Goal: Information Seeking & Learning: Learn about a topic

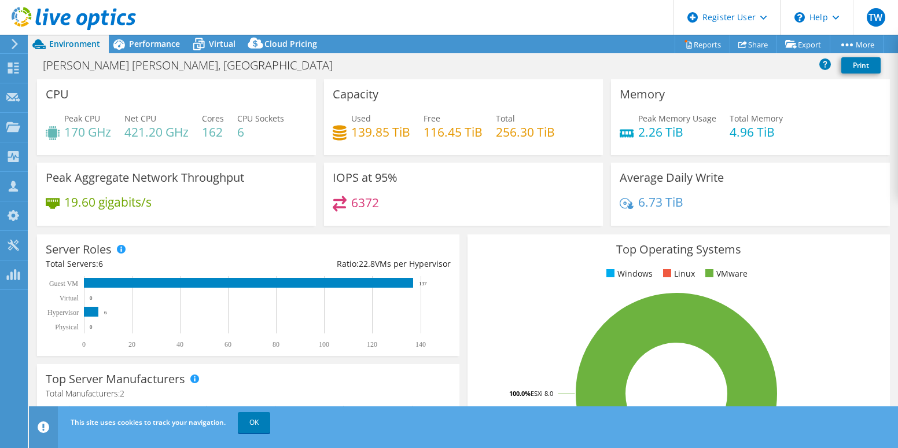
select select "USD"
click at [152, 50] on div "Performance" at bounding box center [149, 44] width 80 height 19
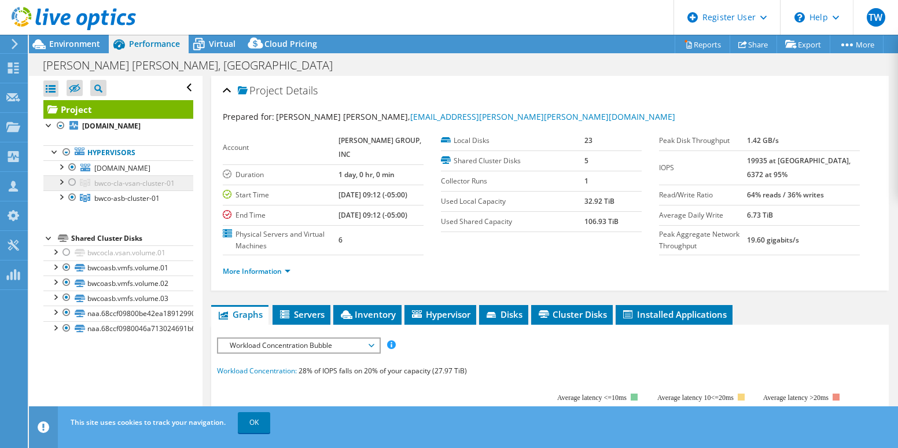
click at [121, 190] on link "bwco-cla-vsan-cluster-01" at bounding box center [118, 182] width 150 height 15
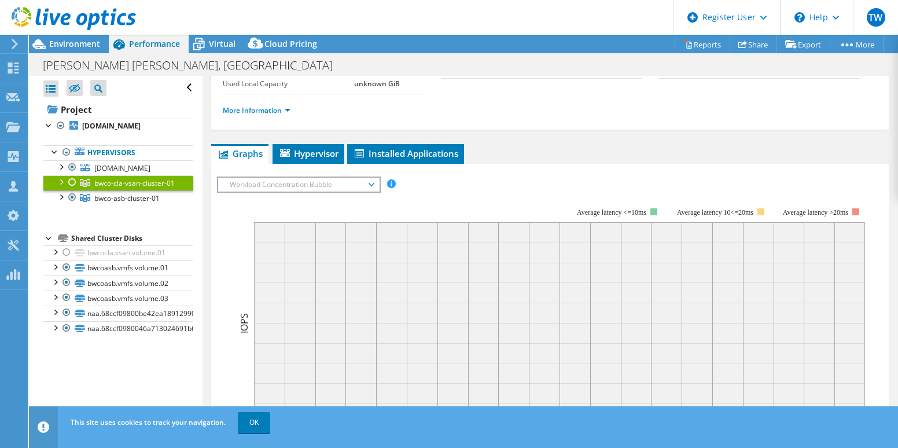
scroll to position [38, 0]
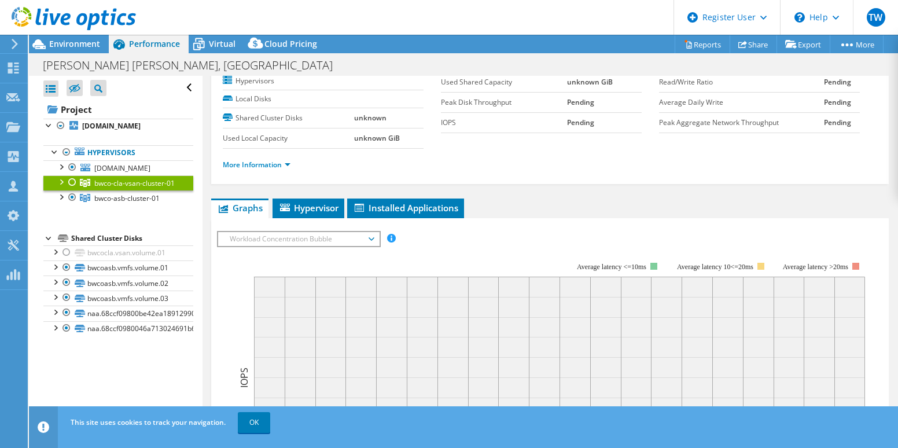
click at [73, 189] on div at bounding box center [73, 182] width 12 height 14
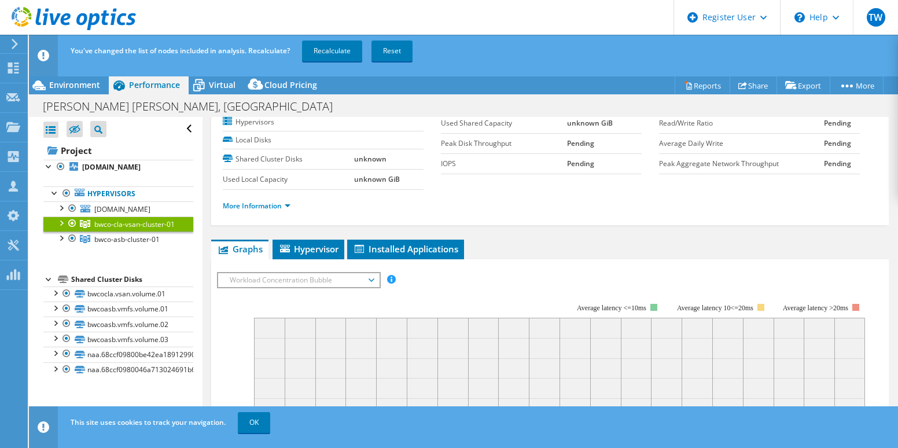
click at [72, 230] on div at bounding box center [73, 223] width 12 height 14
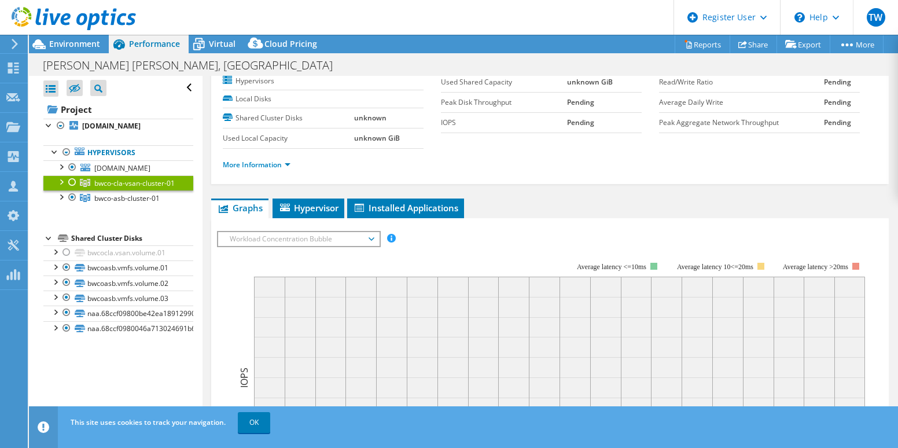
click at [84, 34] on div at bounding box center [68, 19] width 136 height 39
click at [83, 38] on div at bounding box center [68, 19] width 136 height 39
click at [82, 43] on span "Environment" at bounding box center [74, 43] width 51 height 11
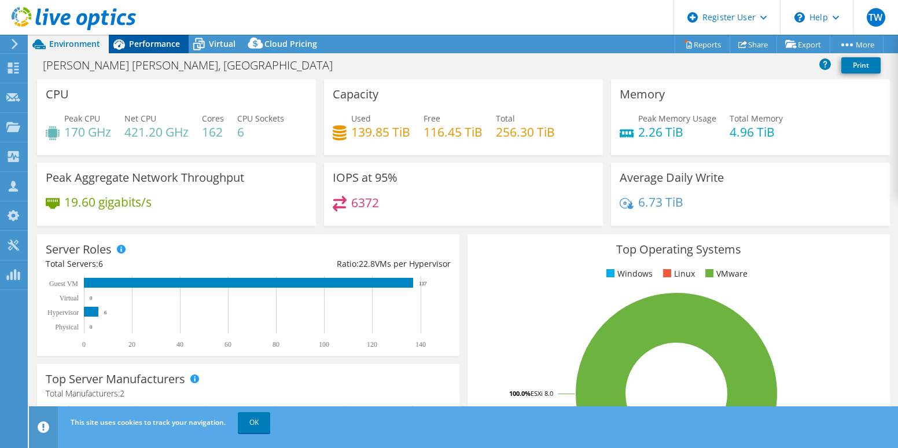
click at [149, 45] on span "Performance" at bounding box center [154, 43] width 51 height 11
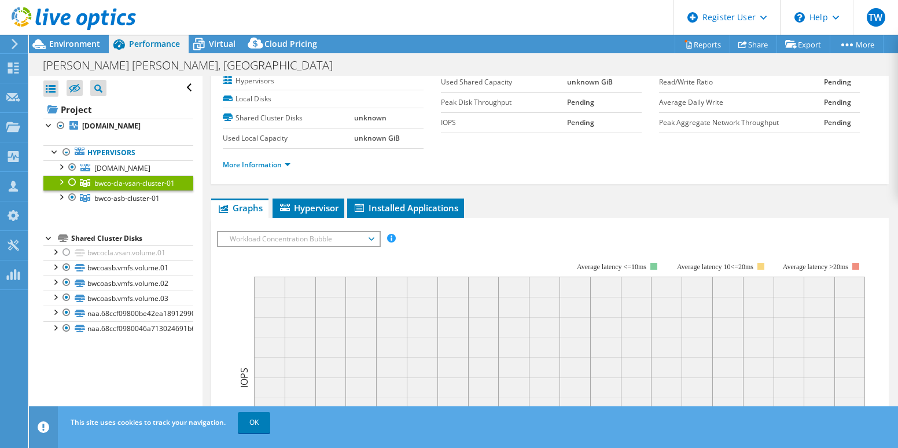
click at [71, 189] on div at bounding box center [73, 182] width 12 height 14
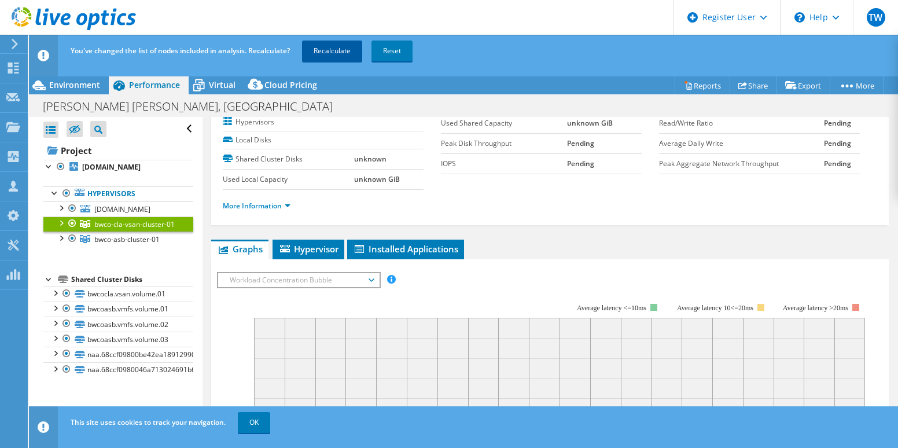
click at [330, 41] on link "Recalculate" at bounding box center [332, 50] width 60 height 21
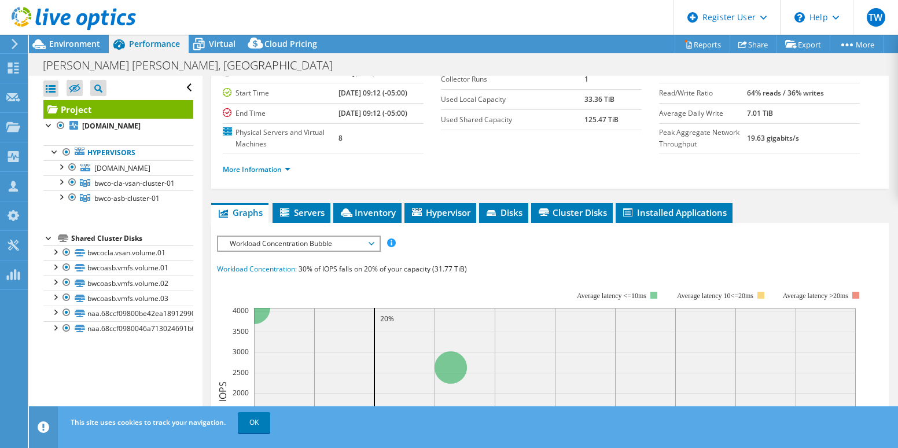
scroll to position [231, 0]
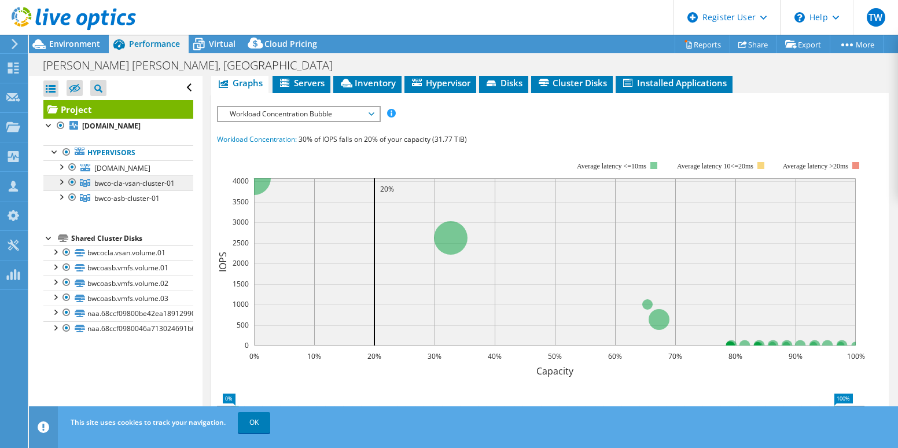
click at [97, 188] on span "bwco-cla-vsan-cluster-01" at bounding box center [134, 183] width 80 height 10
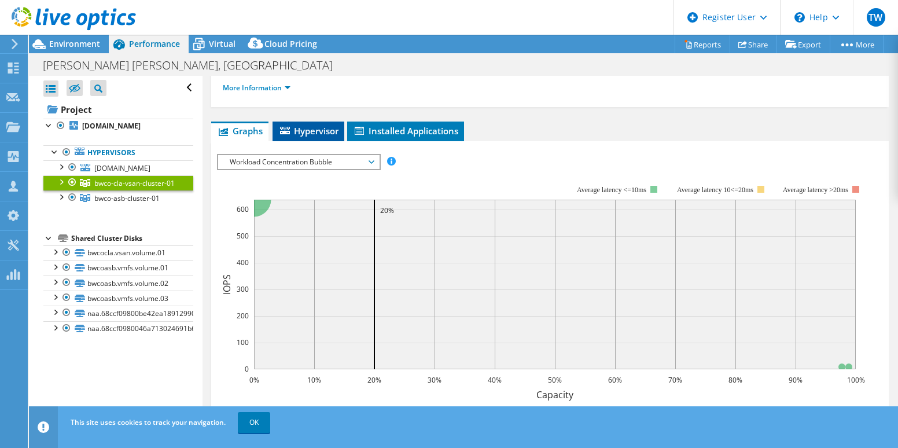
scroll to position [113, 0]
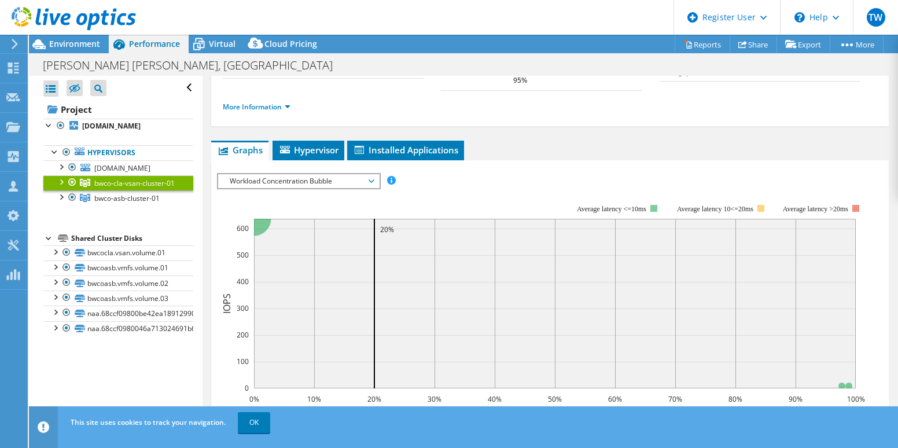
click at [274, 174] on span "Workload Concentration Bubble" at bounding box center [298, 181] width 149 height 14
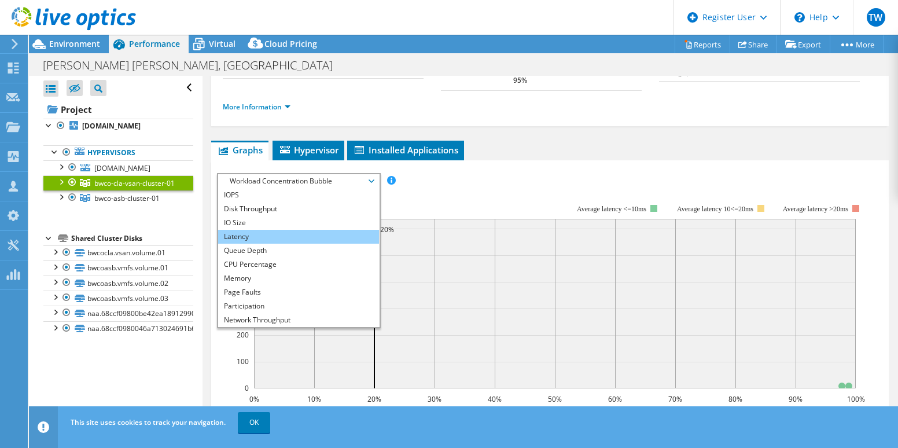
click at [238, 233] on li "Latency" at bounding box center [298, 237] width 160 height 14
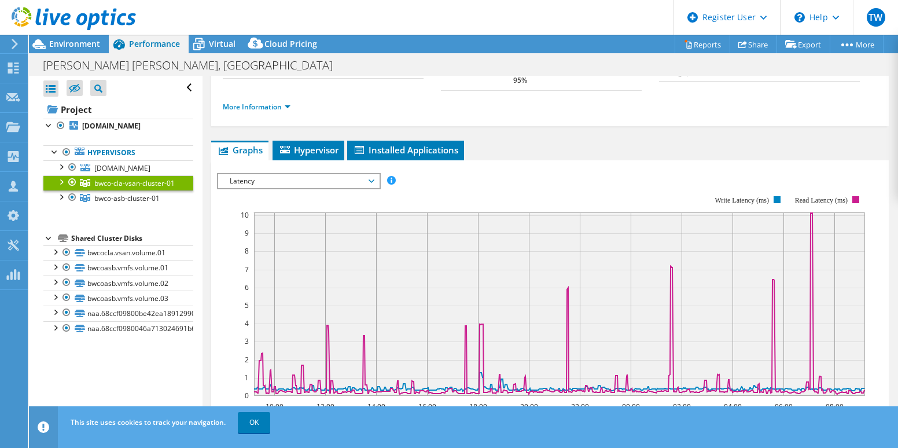
click at [296, 174] on span "Latency" at bounding box center [298, 181] width 149 height 14
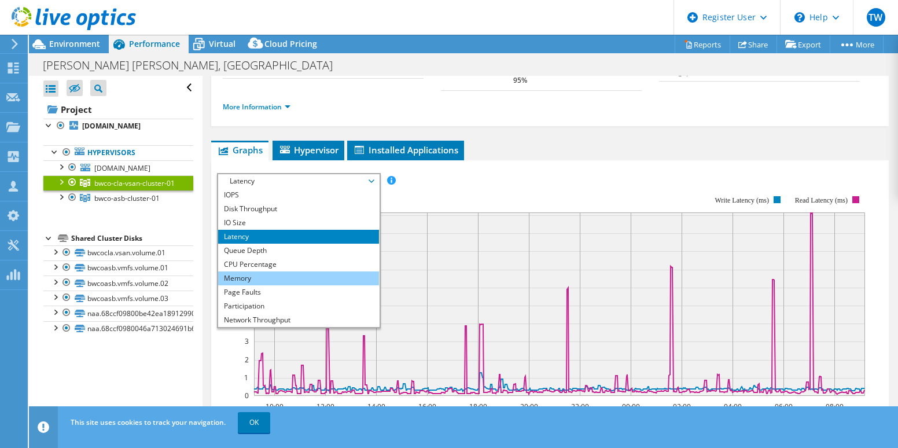
click at [244, 272] on li "Memory" at bounding box center [298, 278] width 160 height 14
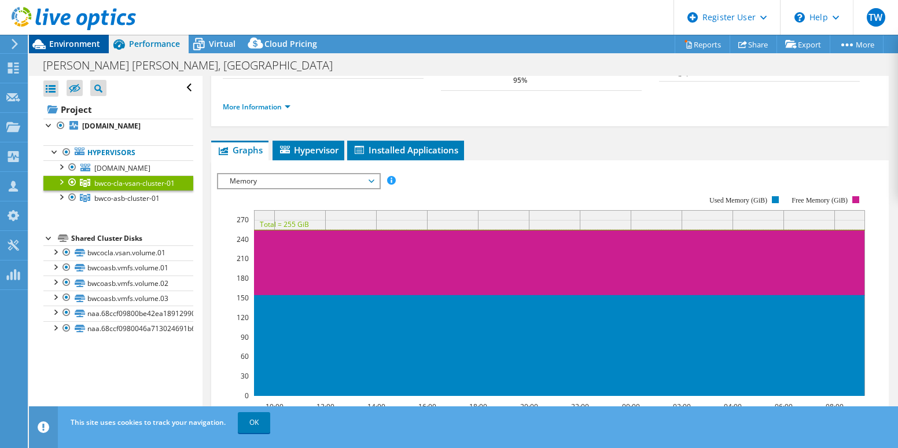
click at [68, 42] on span "Environment" at bounding box center [74, 43] width 51 height 11
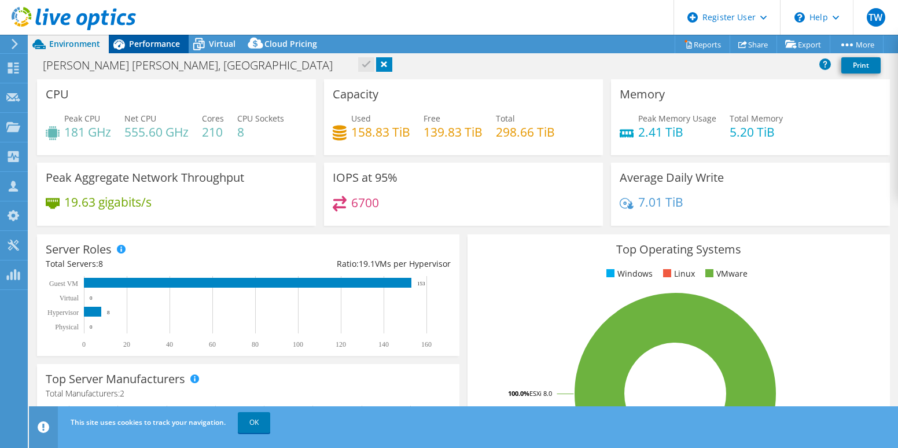
click at [141, 37] on div "Performance" at bounding box center [149, 44] width 80 height 19
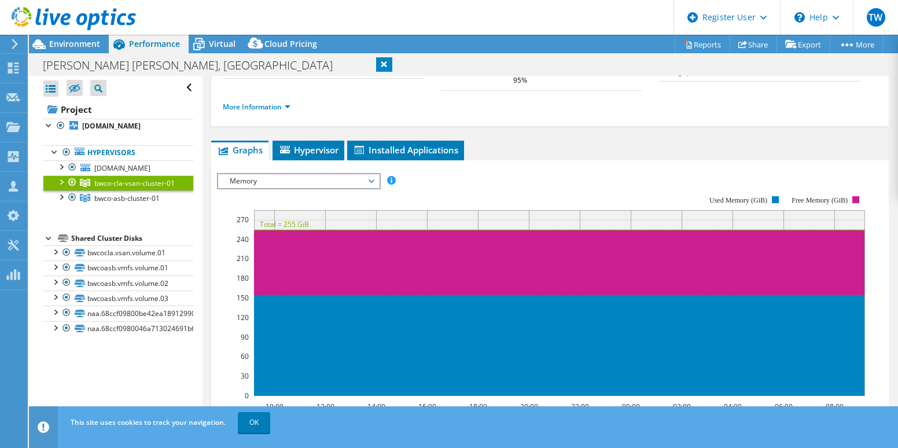
click at [292, 174] on span "Memory" at bounding box center [298, 181] width 149 height 14
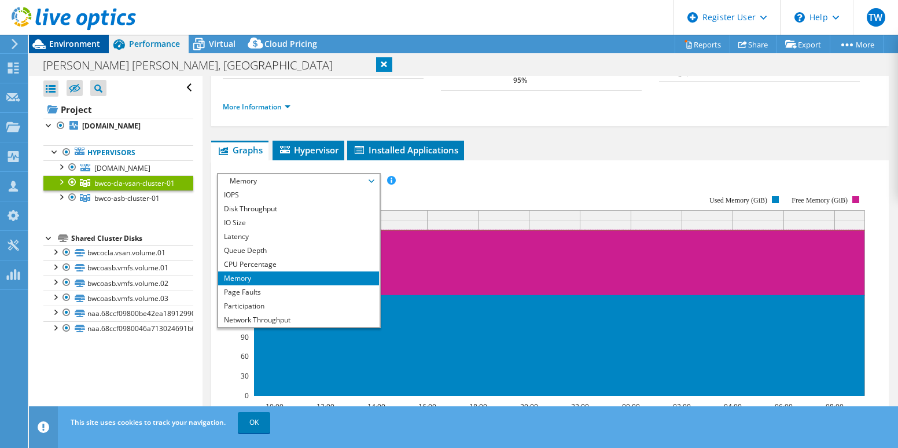
click at [56, 43] on span "Environment" at bounding box center [74, 43] width 51 height 11
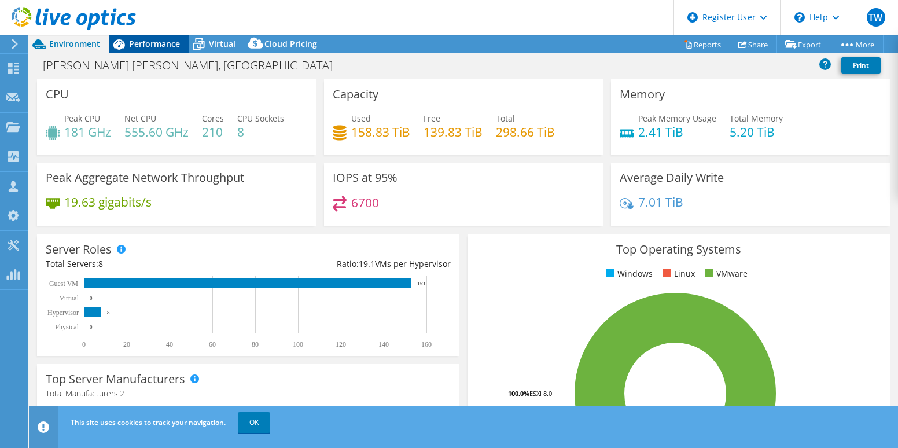
click at [137, 39] on span "Performance" at bounding box center [154, 43] width 51 height 11
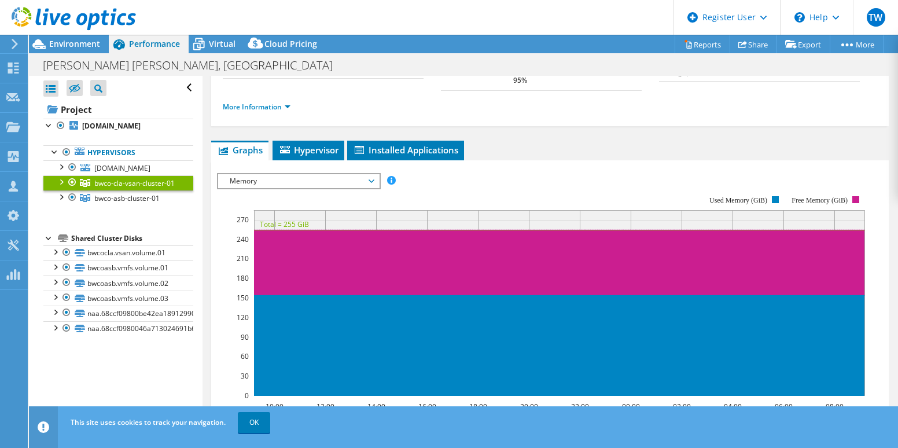
click at [71, 189] on div at bounding box center [73, 182] width 12 height 14
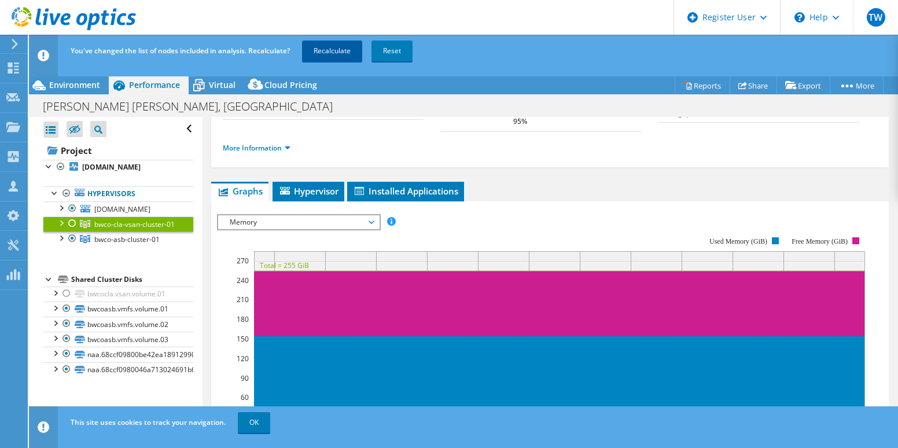
click at [344, 50] on link "Recalculate" at bounding box center [332, 50] width 60 height 21
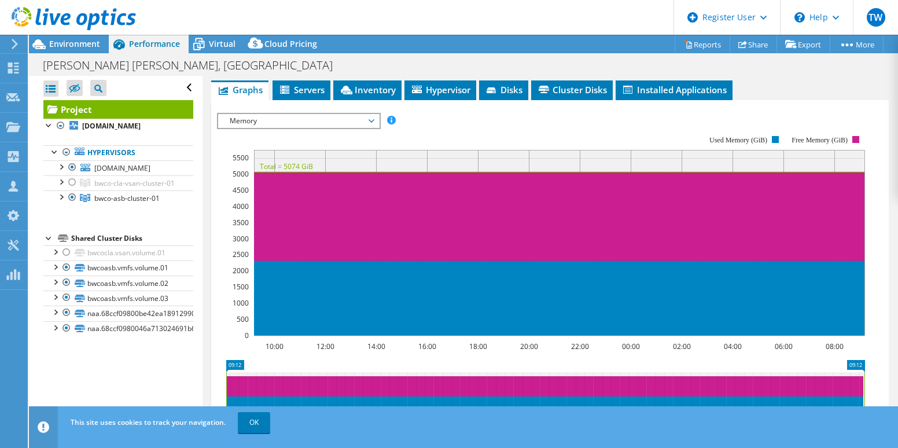
scroll to position [228, 0]
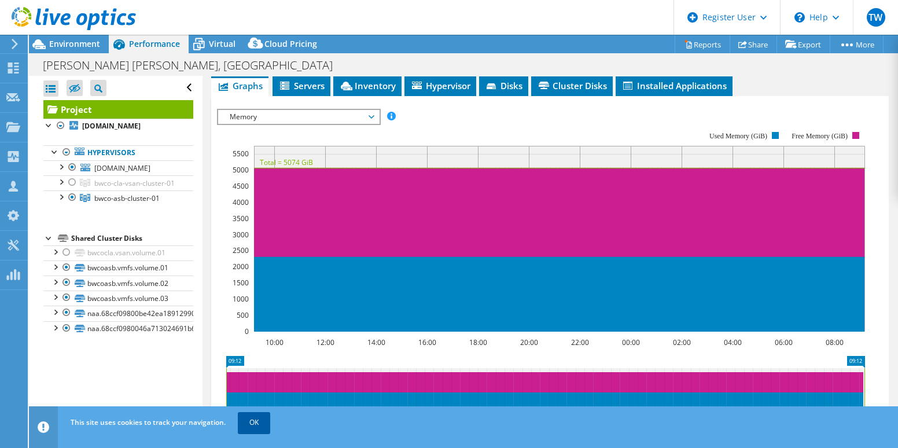
click at [247, 419] on link "OK" at bounding box center [254, 422] width 32 height 21
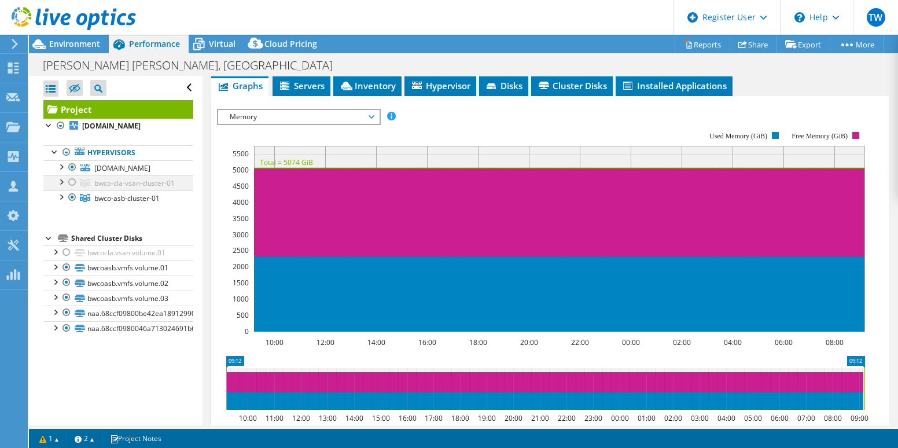
click at [61, 187] on div at bounding box center [61, 181] width 12 height 12
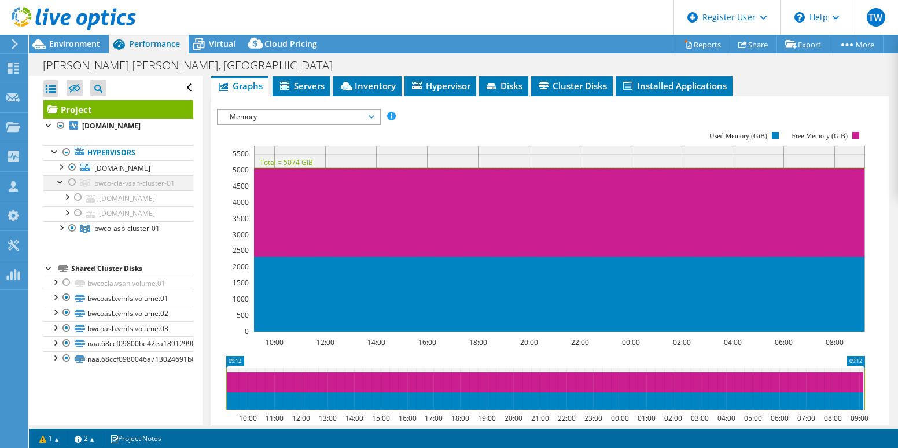
click at [61, 187] on div at bounding box center [61, 181] width 12 height 12
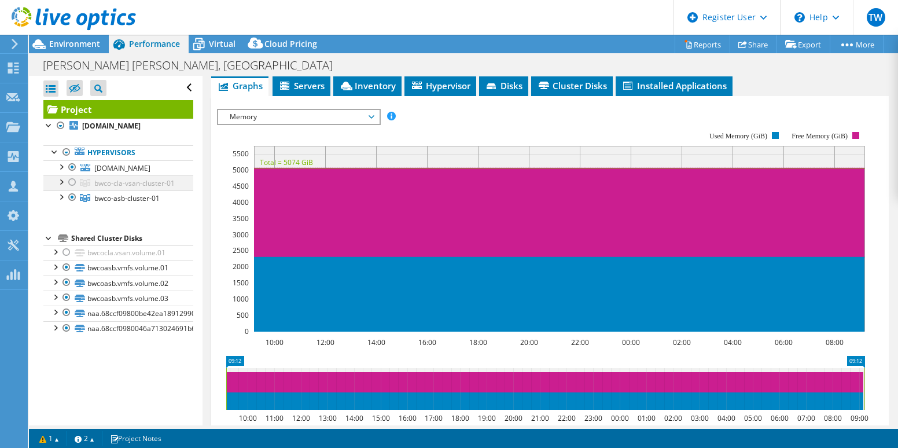
click at [61, 187] on div at bounding box center [61, 181] width 12 height 12
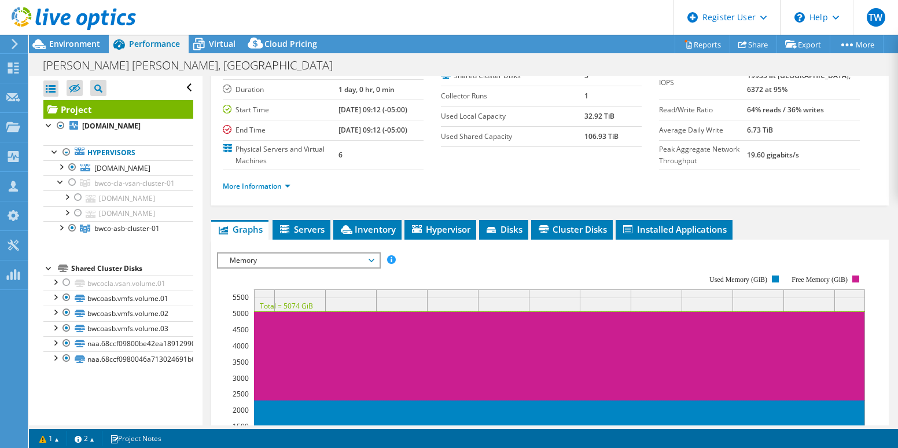
scroll to position [0, 0]
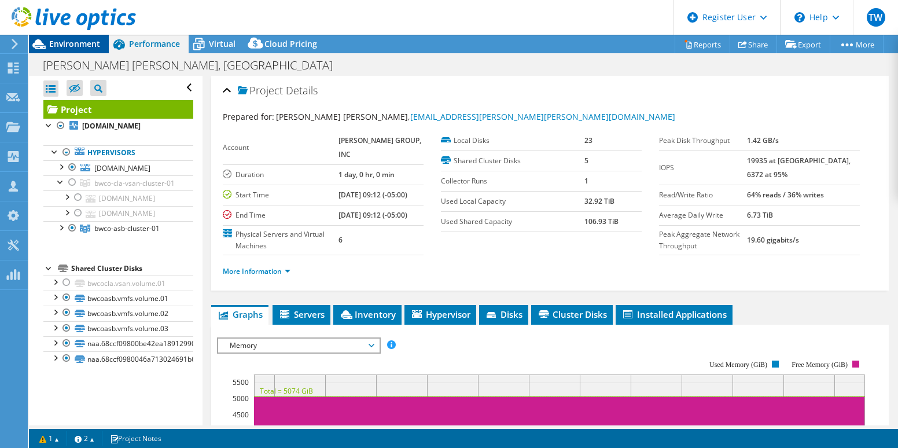
click at [80, 43] on span "Environment" at bounding box center [74, 43] width 51 height 11
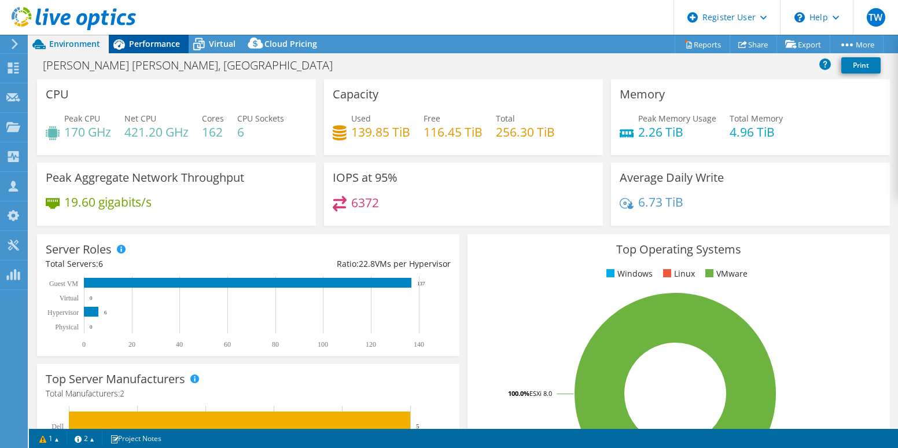
click at [138, 38] on div "Performance" at bounding box center [149, 44] width 80 height 19
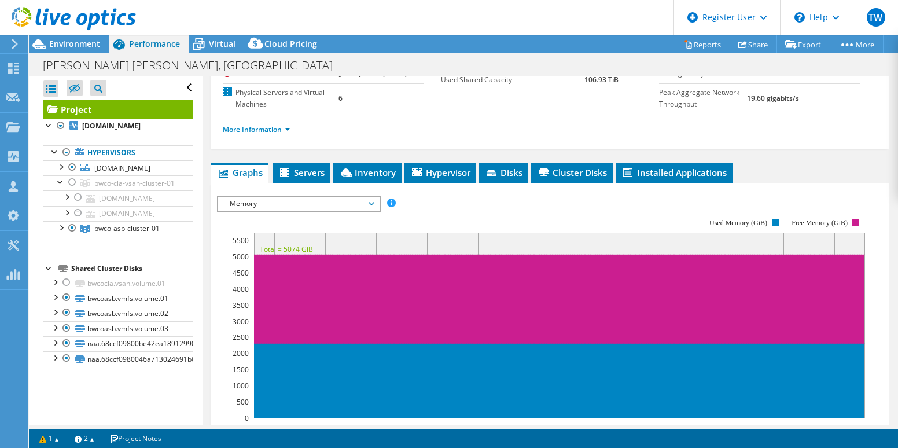
drag, startPoint x: 654, startPoint y: 160, endPoint x: 642, endPoint y: 195, distance: 37.5
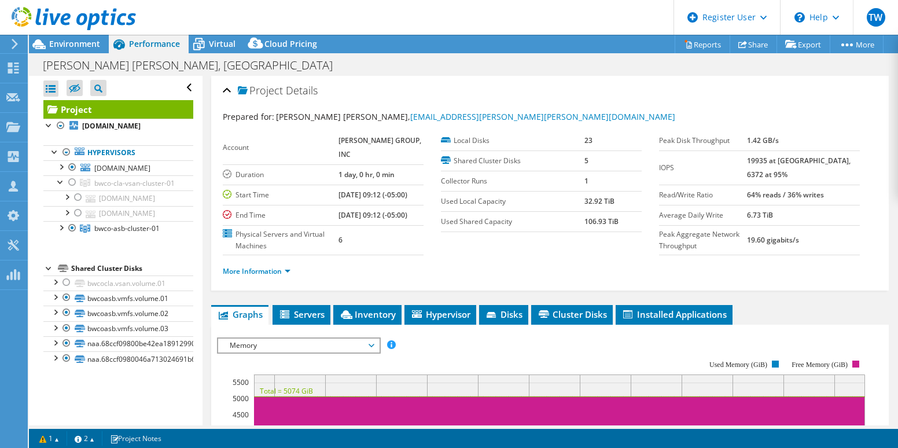
drag, startPoint x: 498, startPoint y: 92, endPoint x: 494, endPoint y: 45, distance: 47.6
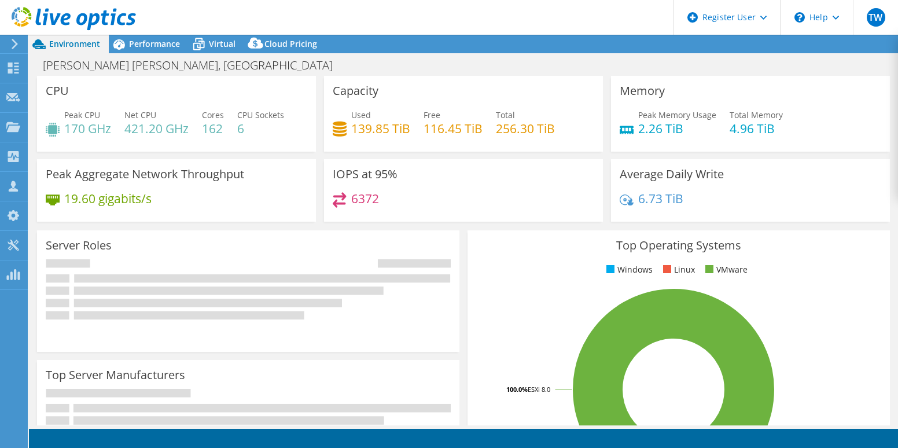
select select "USD"
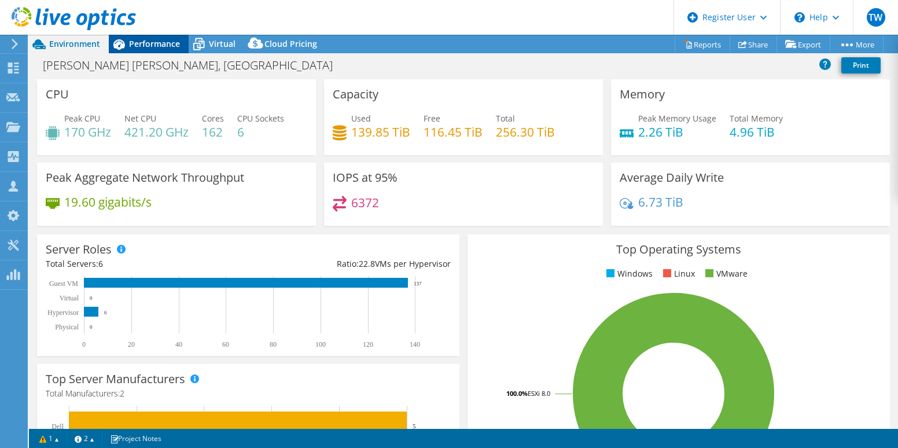
click at [168, 46] on span "Performance" at bounding box center [154, 43] width 51 height 11
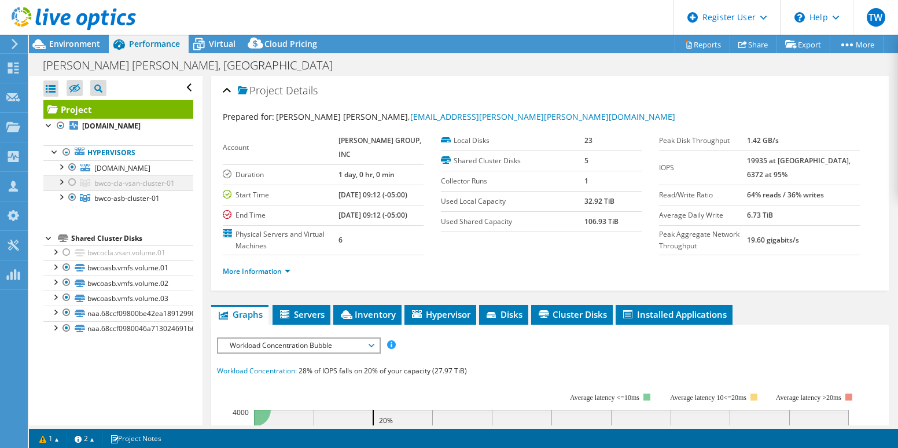
click at [62, 187] on div at bounding box center [61, 181] width 12 height 12
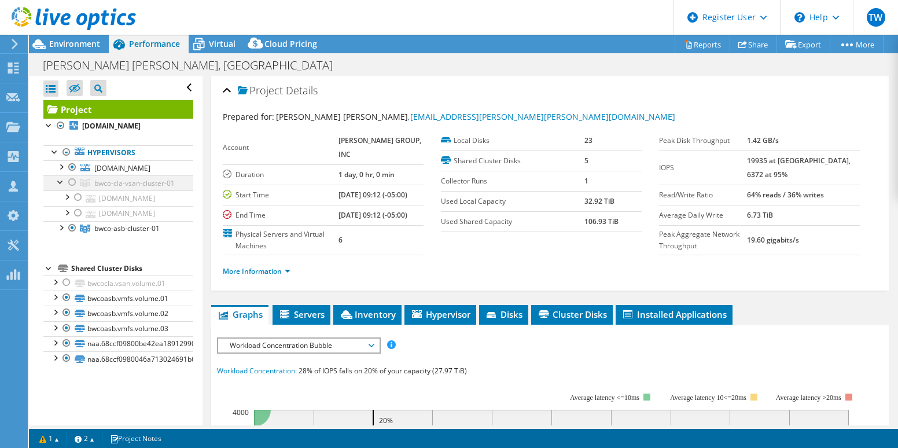
click at [62, 187] on div at bounding box center [61, 181] width 12 height 12
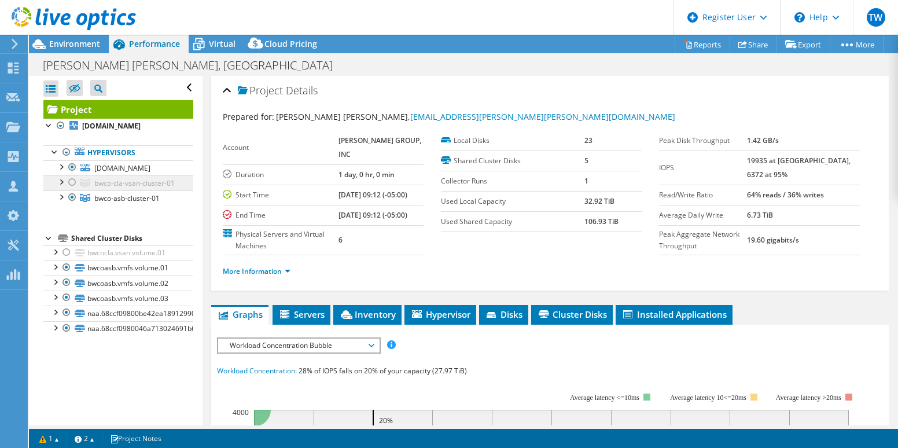
click at [109, 188] on span "bwco-cla-vsan-cluster-01" at bounding box center [134, 183] width 80 height 10
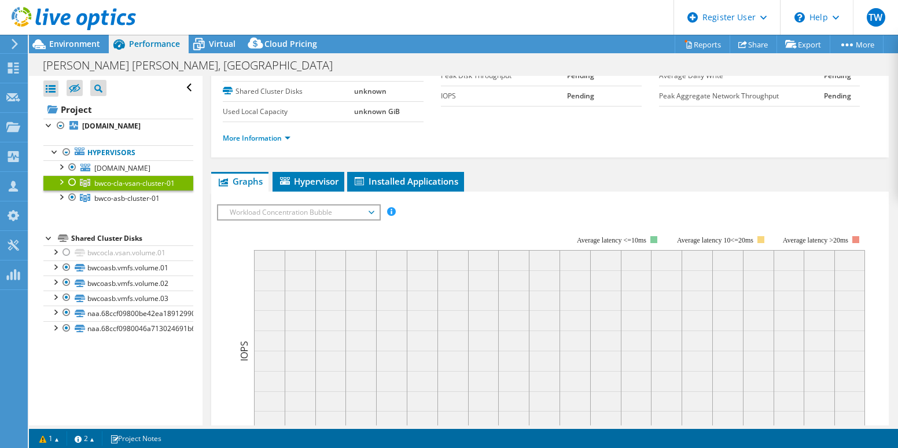
scroll to position [58, 0]
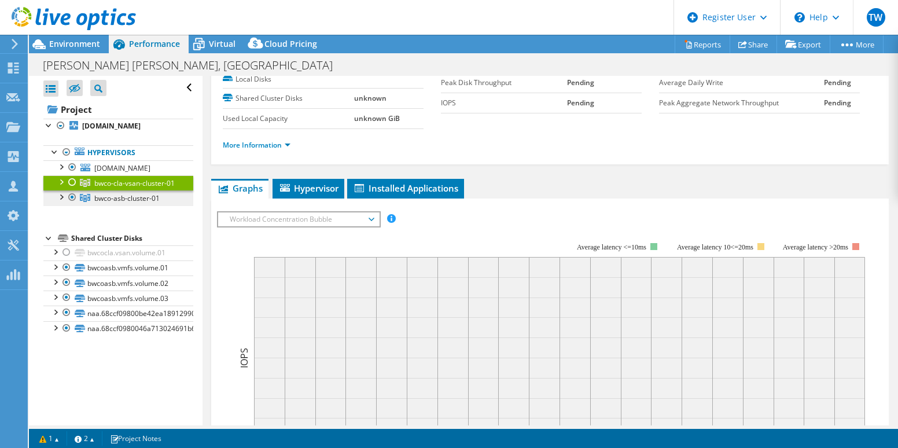
click at [134, 190] on link "bwco-asb-cluster-01" at bounding box center [118, 182] width 150 height 15
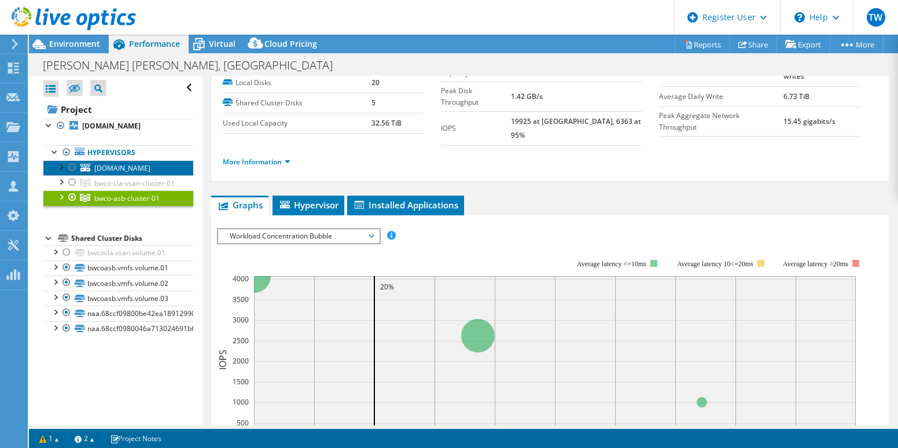
click at [120, 173] on span "[DOMAIN_NAME]" at bounding box center [122, 168] width 56 height 10
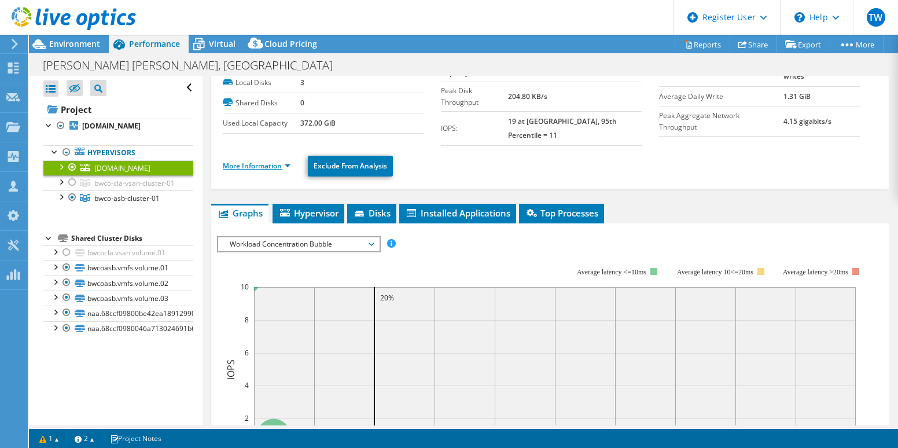
click at [258, 161] on link "More Information" at bounding box center [257, 166] width 68 height 10
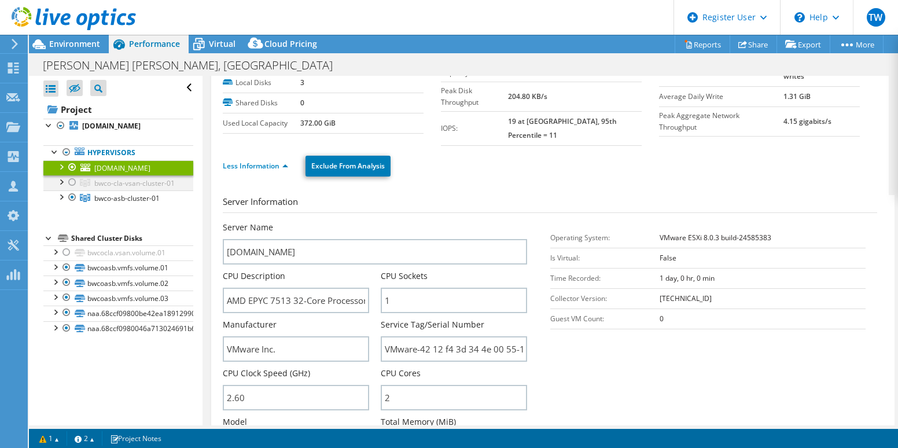
click at [73, 189] on div at bounding box center [73, 182] width 12 height 14
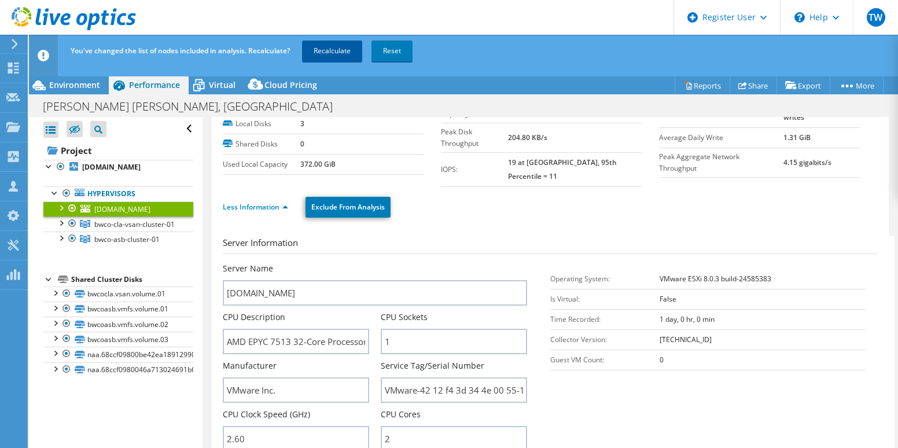
click at [326, 43] on link "Recalculate" at bounding box center [332, 50] width 60 height 21
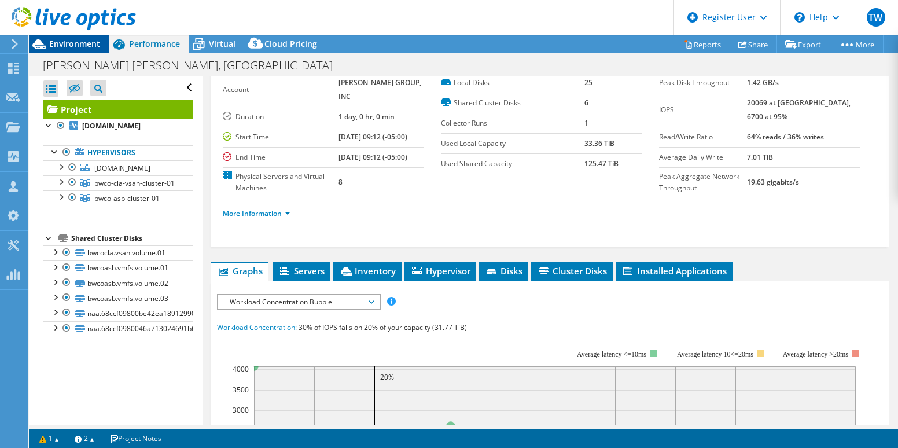
click at [86, 39] on span "Environment" at bounding box center [74, 43] width 51 height 11
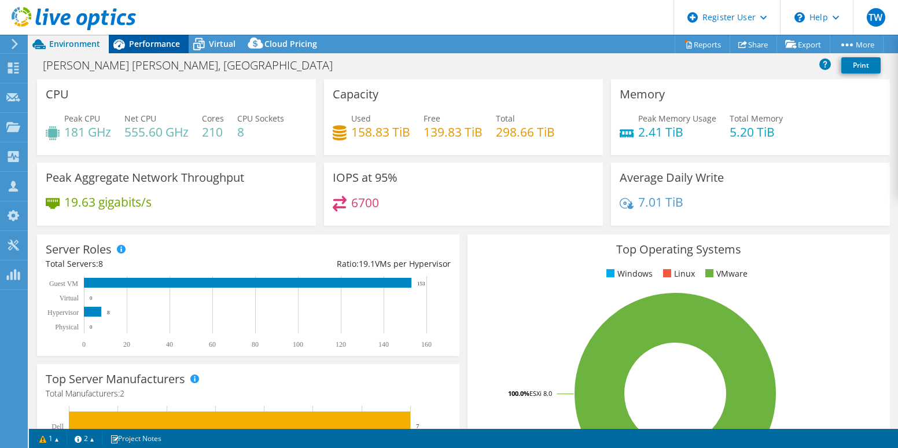
drag, startPoint x: 153, startPoint y: 48, endPoint x: 163, endPoint y: 45, distance: 9.9
click at [153, 48] on span "Performance" at bounding box center [154, 43] width 51 height 11
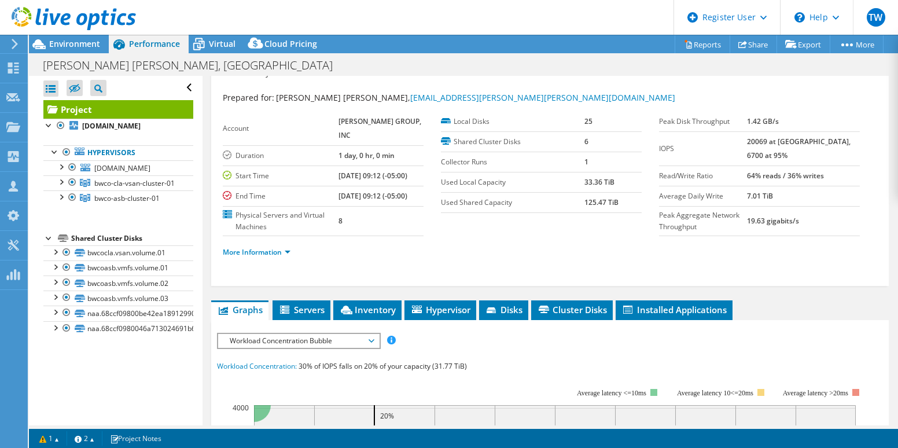
scroll to position [0, 0]
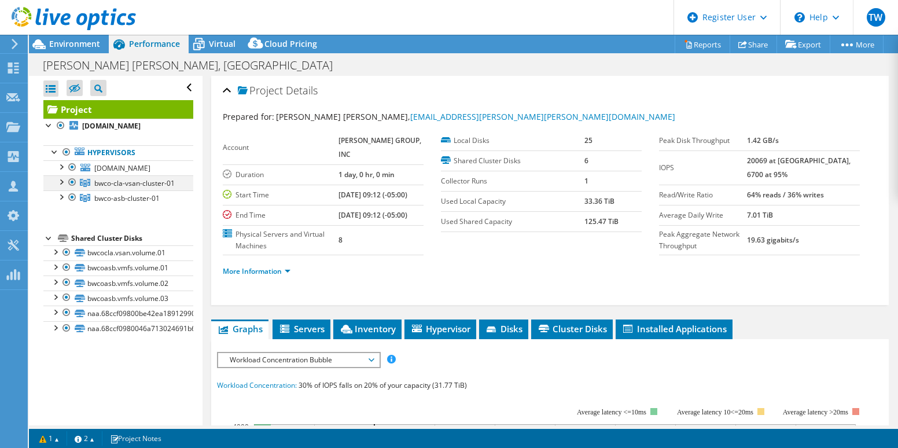
click at [73, 189] on div at bounding box center [73, 182] width 12 height 14
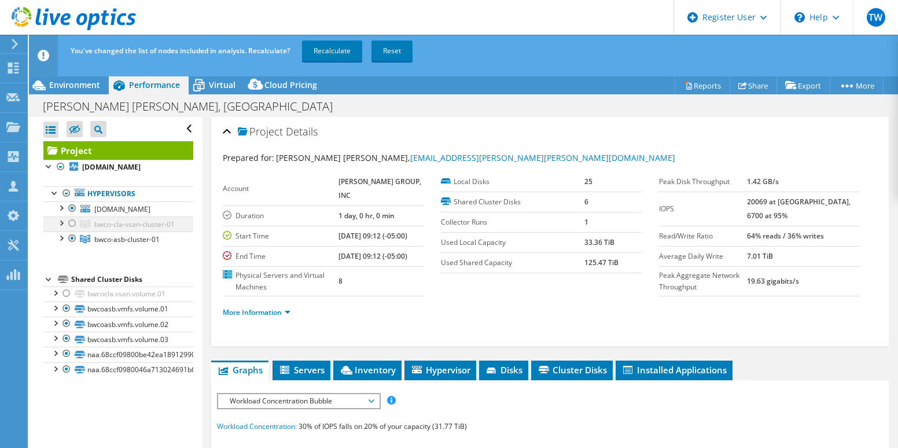
click at [71, 230] on div at bounding box center [73, 223] width 12 height 14
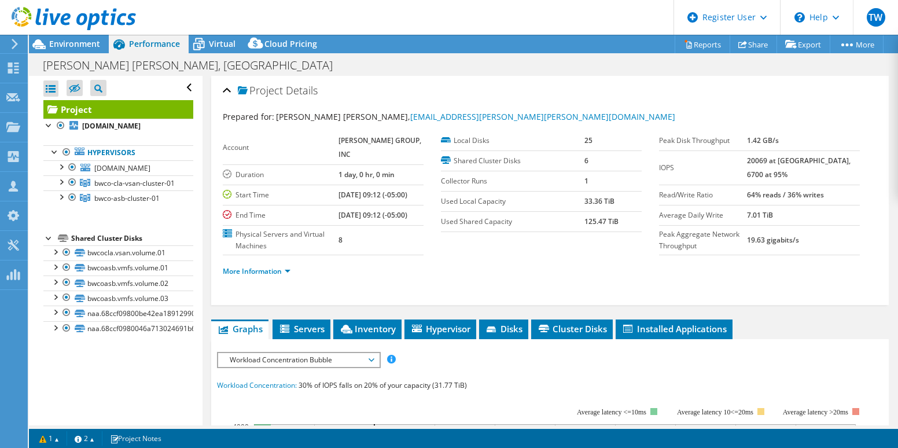
scroll to position [58, 0]
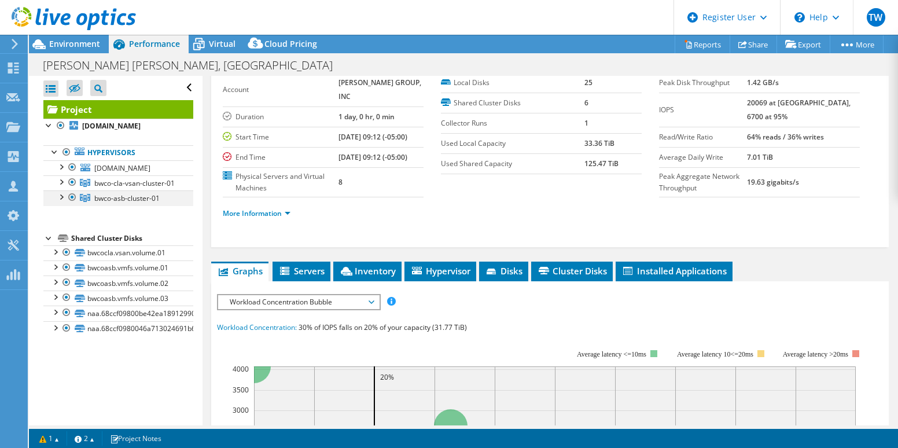
click at [69, 204] on div at bounding box center [73, 197] width 12 height 14
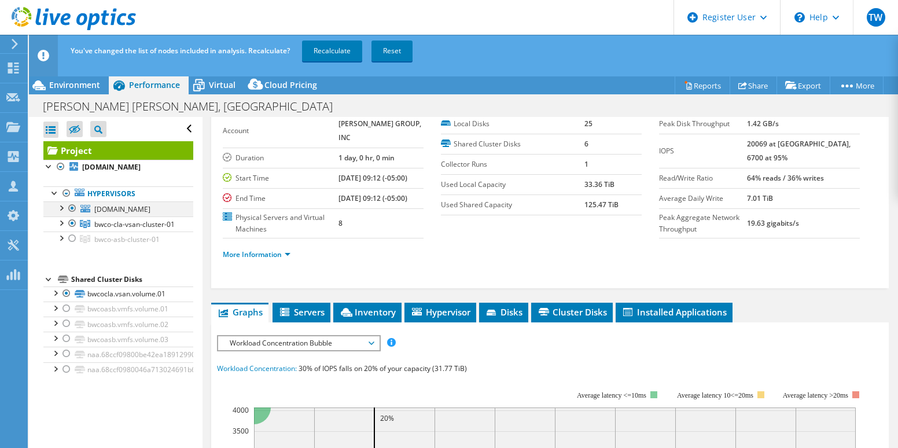
click at [70, 215] on div at bounding box center [73, 208] width 12 height 14
click at [61, 228] on div at bounding box center [61, 222] width 12 height 12
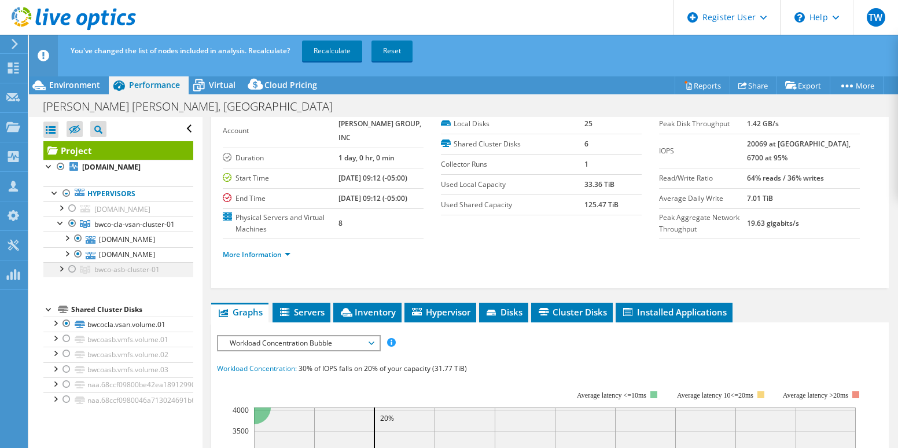
click at [71, 276] on div at bounding box center [73, 269] width 12 height 14
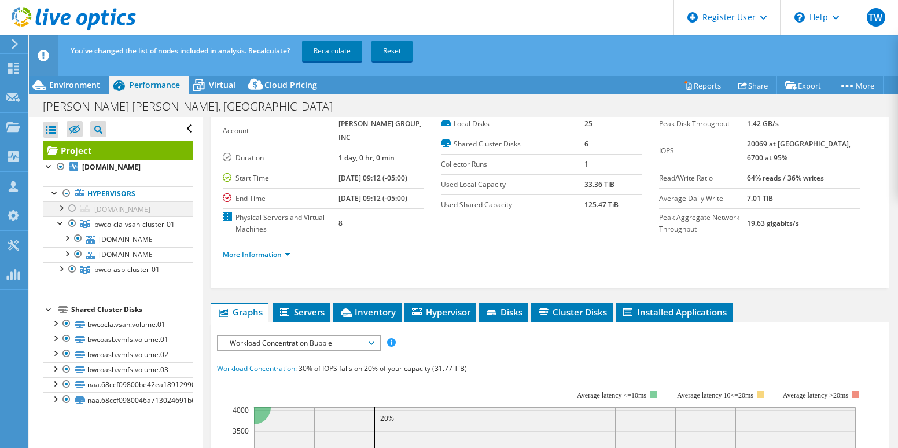
click at [71, 215] on div at bounding box center [73, 208] width 12 height 14
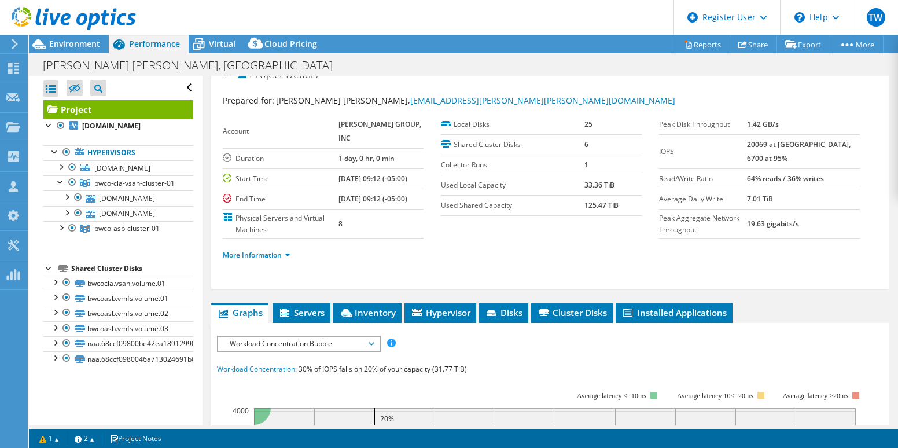
scroll to position [0, 0]
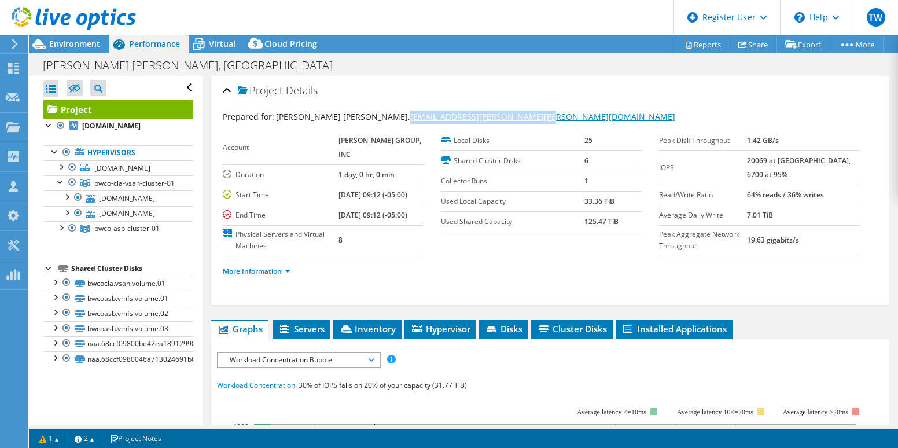
drag, startPoint x: 464, startPoint y: 105, endPoint x: 321, endPoint y: 116, distance: 143.9
click at [321, 116] on div "Prepared for: Mark Justin, mark.justin@barry-wehmiller.com Account BARRY-WEHMIL…" at bounding box center [550, 203] width 654 height 198
copy link "[EMAIL_ADDRESS][PERSON_NAME][PERSON_NAME][DOMAIN_NAME]"
click at [57, 187] on div at bounding box center [61, 181] width 12 height 12
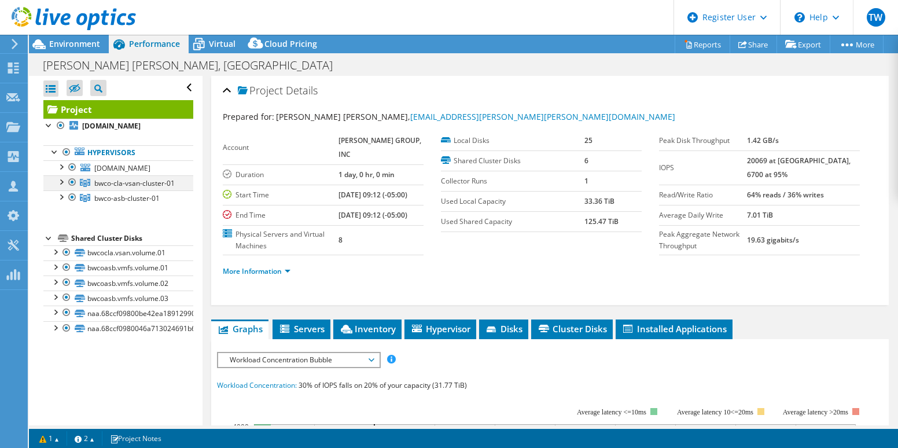
click at [73, 189] on div at bounding box center [73, 182] width 12 height 14
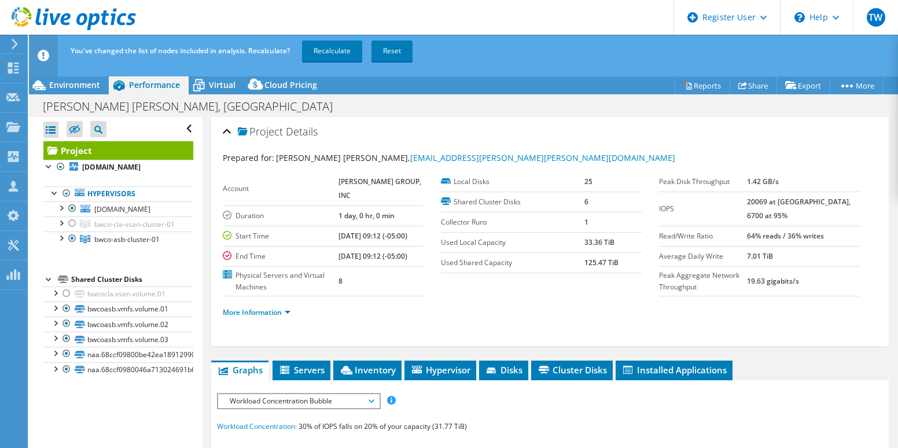
click at [333, 36] on div "You've changed the list of nodes included in analysis. Recalculate? Recalculate…" at bounding box center [485, 51] width 834 height 32
click at [336, 46] on link "Recalculate" at bounding box center [332, 50] width 60 height 21
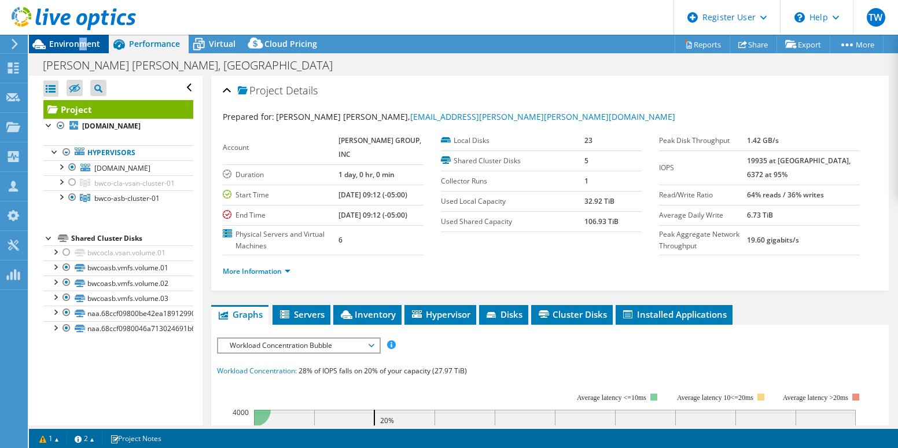
click at [86, 40] on span "Environment" at bounding box center [74, 43] width 51 height 11
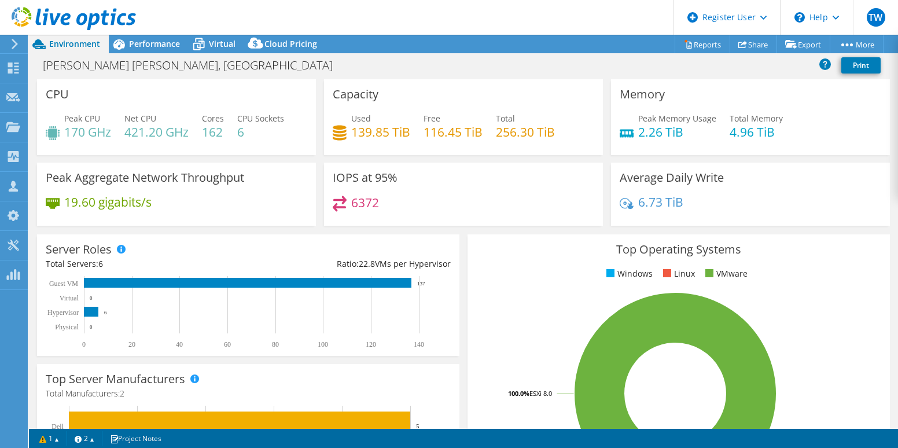
click at [324, 96] on div "Capacity Used 139.85 TiB Free 116.45 TiB Total 256.30 TiB" at bounding box center [463, 117] width 279 height 76
click at [157, 45] on span "Performance" at bounding box center [154, 43] width 51 height 11
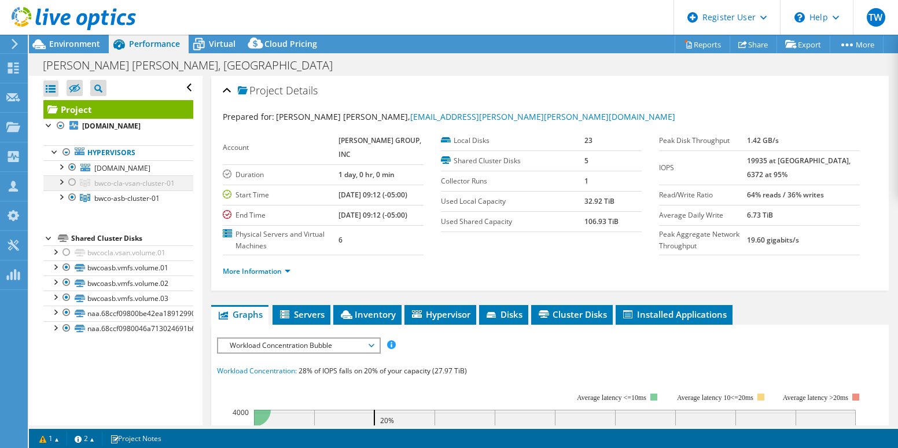
click at [72, 189] on div at bounding box center [73, 182] width 12 height 14
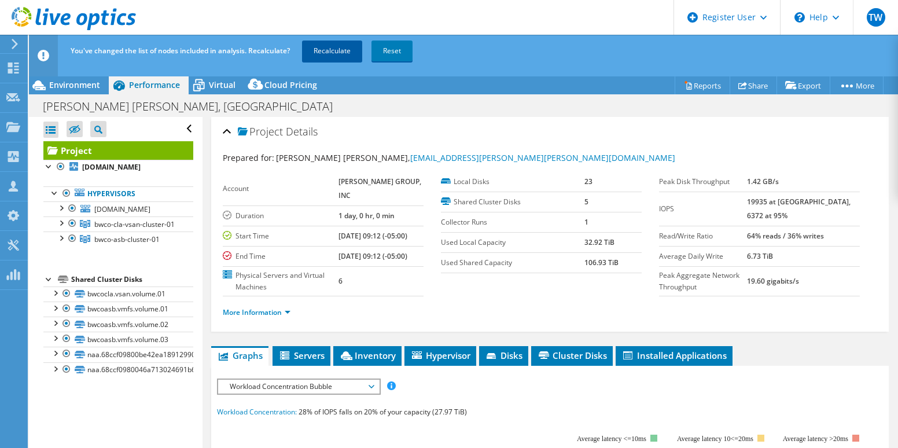
click at [322, 45] on link "Recalculate" at bounding box center [332, 50] width 60 height 21
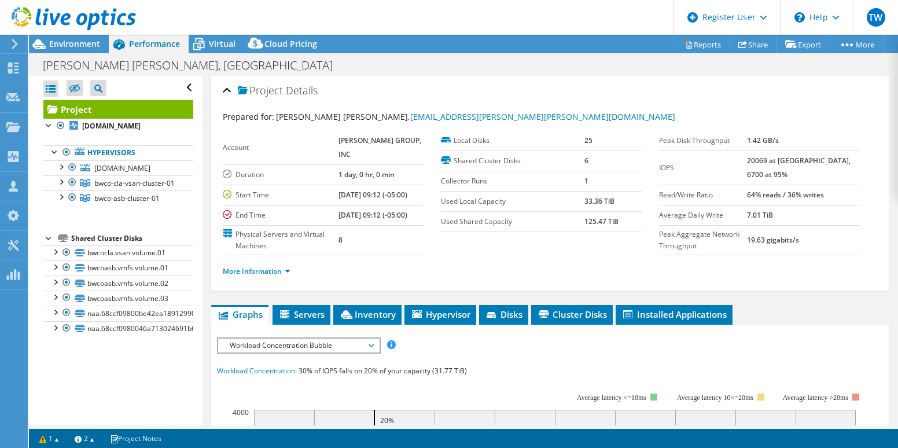
drag, startPoint x: 385, startPoint y: 84, endPoint x: 385, endPoint y: 26, distance: 57.8
click at [71, 46] on span "Environment" at bounding box center [74, 43] width 51 height 11
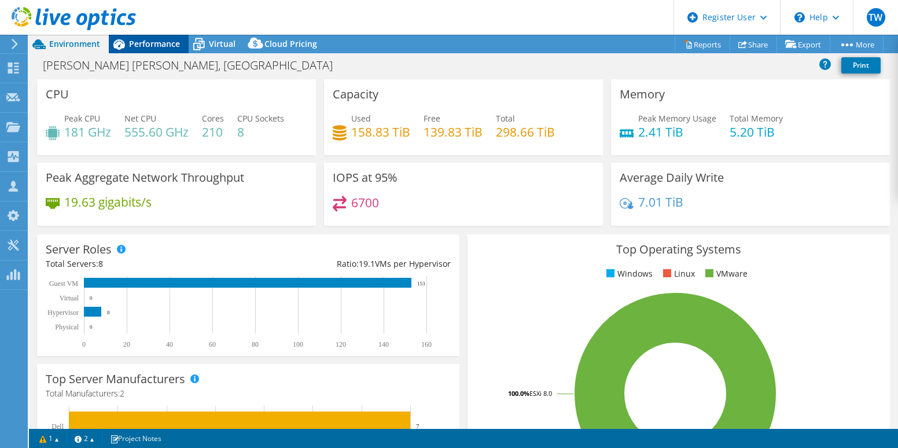
click at [162, 47] on span "Performance" at bounding box center [154, 43] width 51 height 11
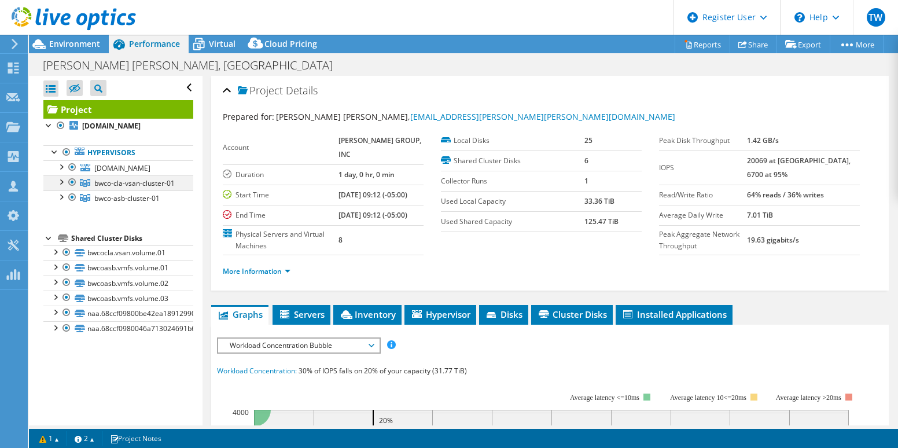
click at [73, 189] on div at bounding box center [73, 182] width 12 height 14
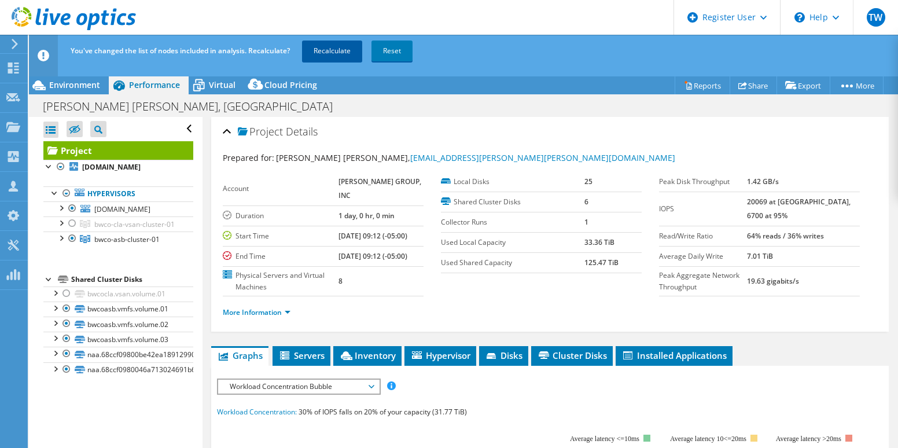
click at [337, 49] on link "Recalculate" at bounding box center [332, 50] width 60 height 21
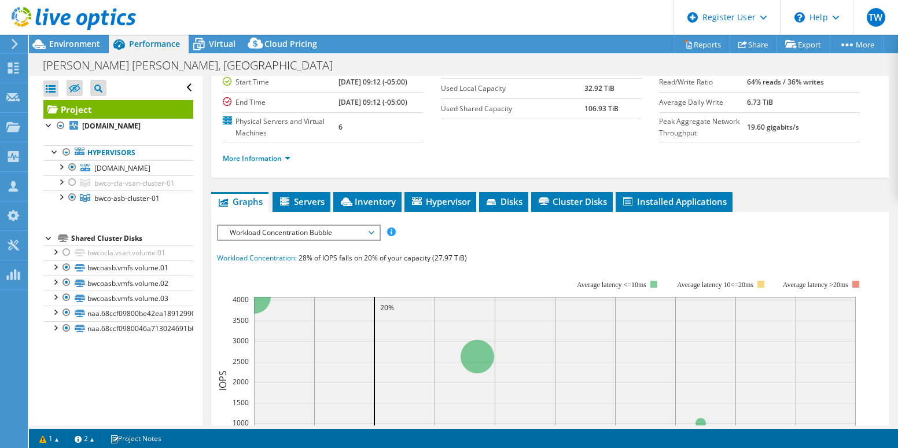
drag, startPoint x: 412, startPoint y: 261, endPoint x: 412, endPoint y: 312, distance: 50.9
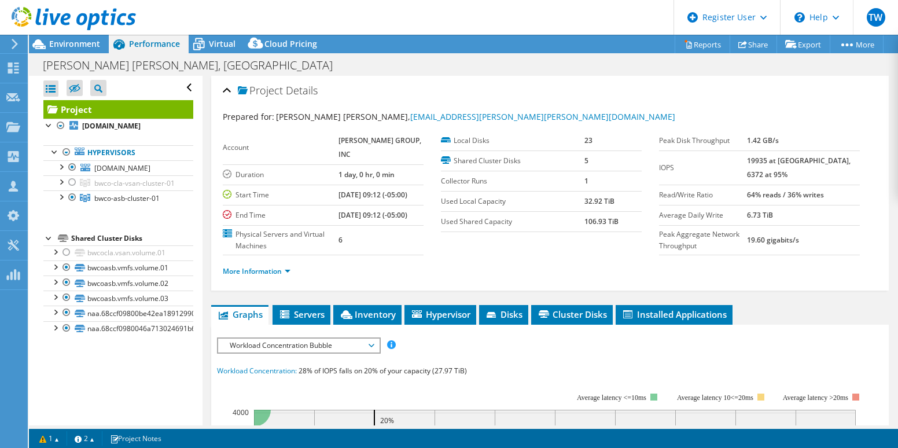
drag, startPoint x: 495, startPoint y: 248, endPoint x: 488, endPoint y: 157, distance: 91.0
click at [67, 42] on span "Environment" at bounding box center [74, 43] width 51 height 11
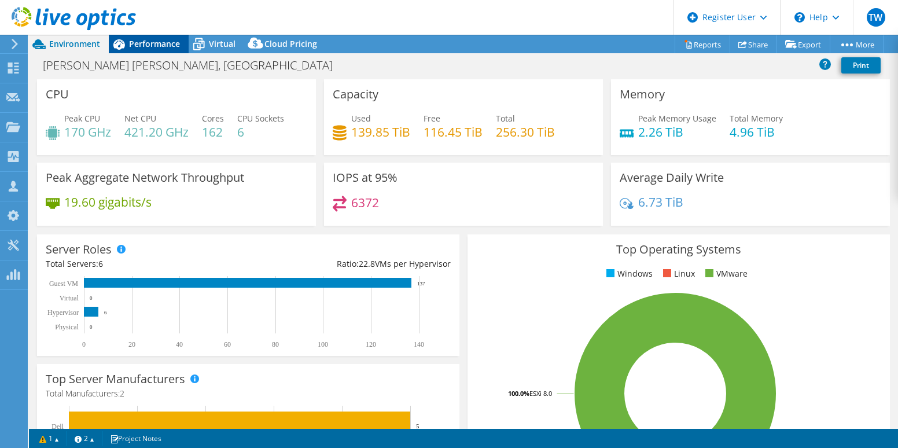
click at [170, 48] on span "Performance" at bounding box center [154, 43] width 51 height 11
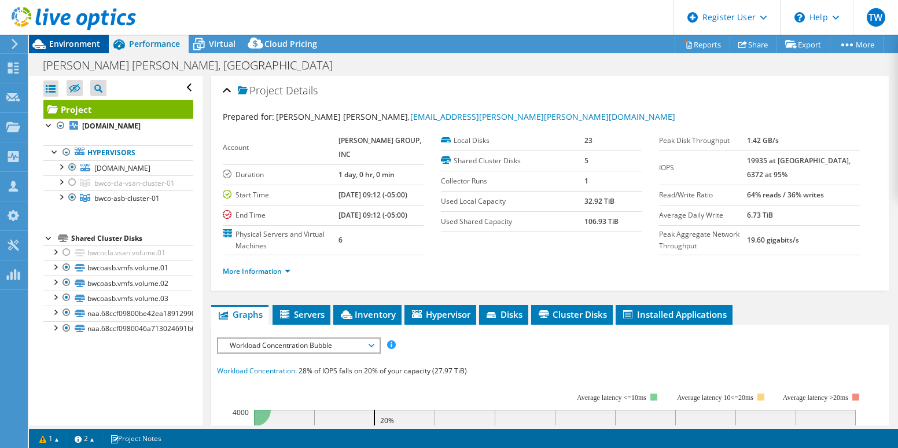
click at [65, 42] on span "Environment" at bounding box center [74, 43] width 51 height 11
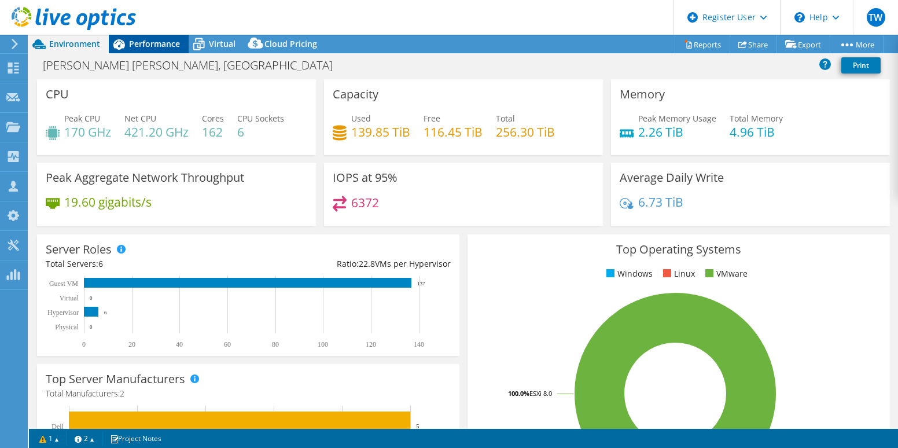
click at [154, 49] on div "Performance" at bounding box center [149, 44] width 80 height 19
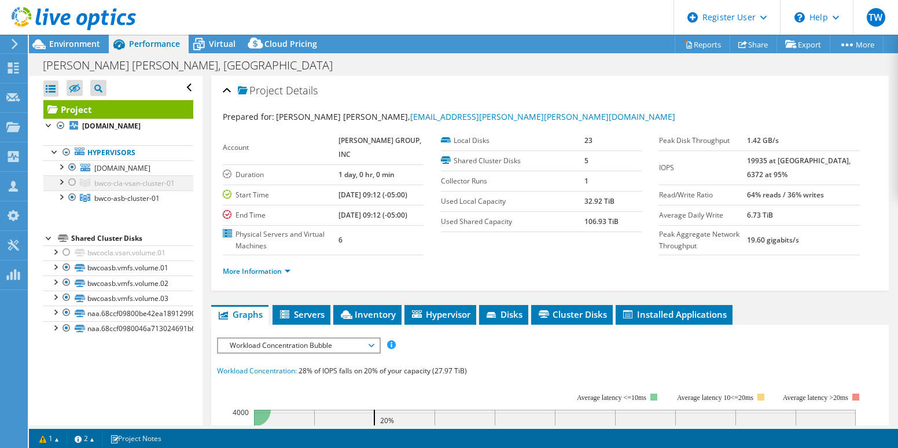
click at [71, 189] on div at bounding box center [73, 182] width 12 height 14
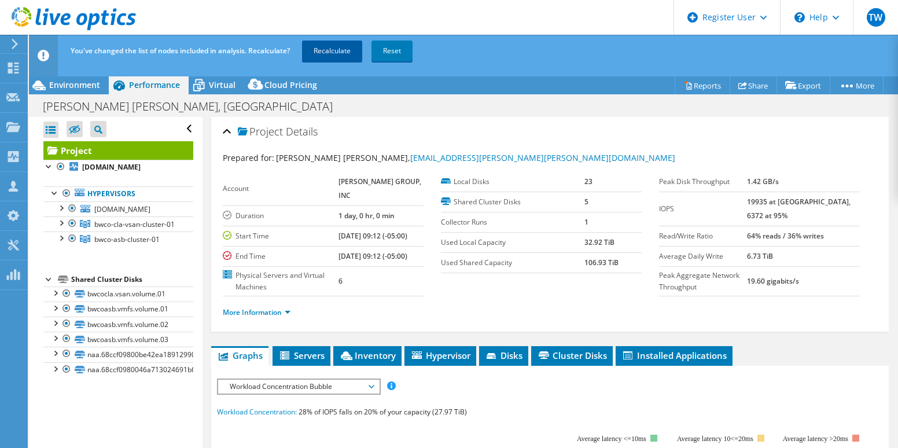
click at [334, 56] on link "Recalculate" at bounding box center [332, 50] width 60 height 21
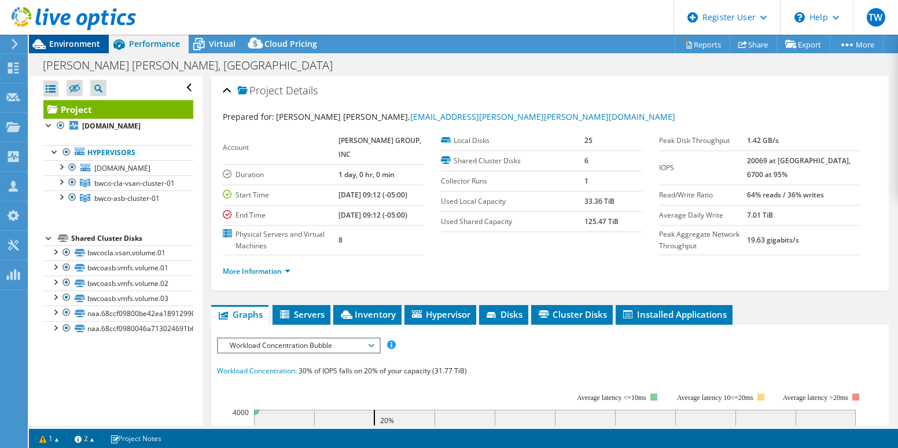
click at [83, 40] on span "Environment" at bounding box center [74, 43] width 51 height 11
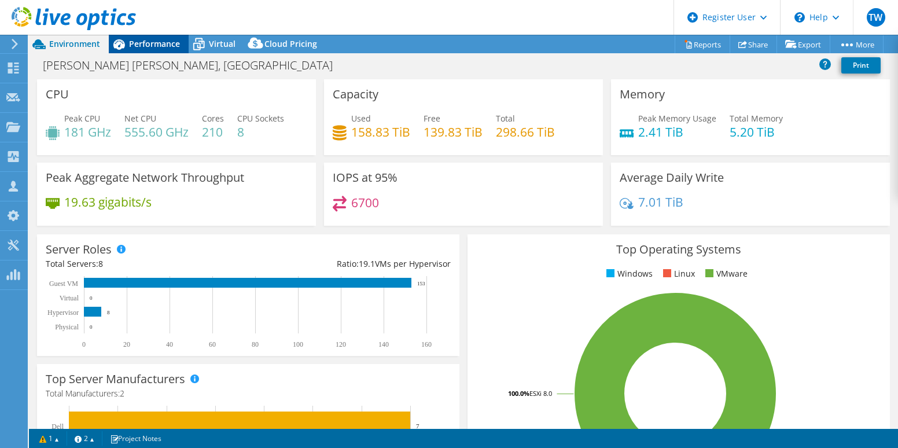
click at [172, 40] on div "Performance" at bounding box center [149, 44] width 80 height 19
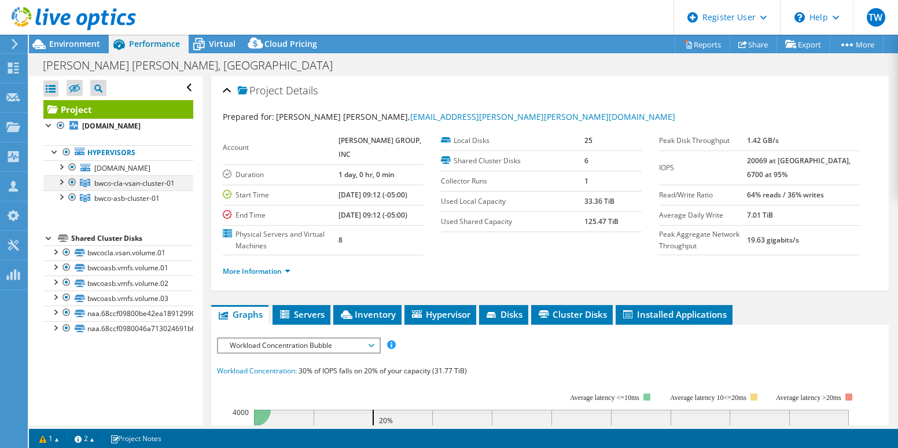
click at [65, 187] on div at bounding box center [61, 181] width 12 height 12
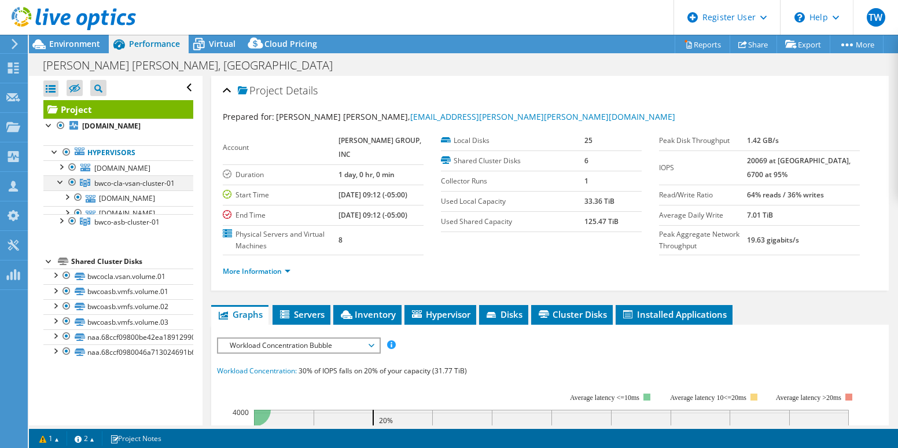
click at [71, 189] on div at bounding box center [73, 182] width 12 height 14
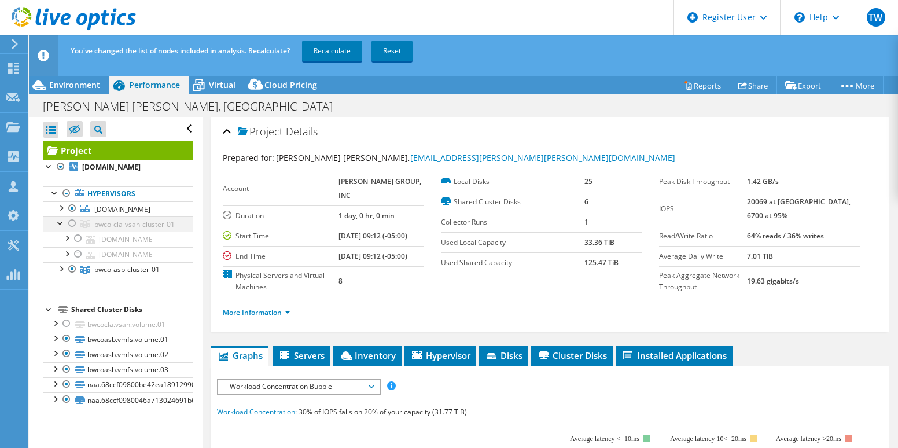
click at [61, 228] on div at bounding box center [61, 222] width 12 height 12
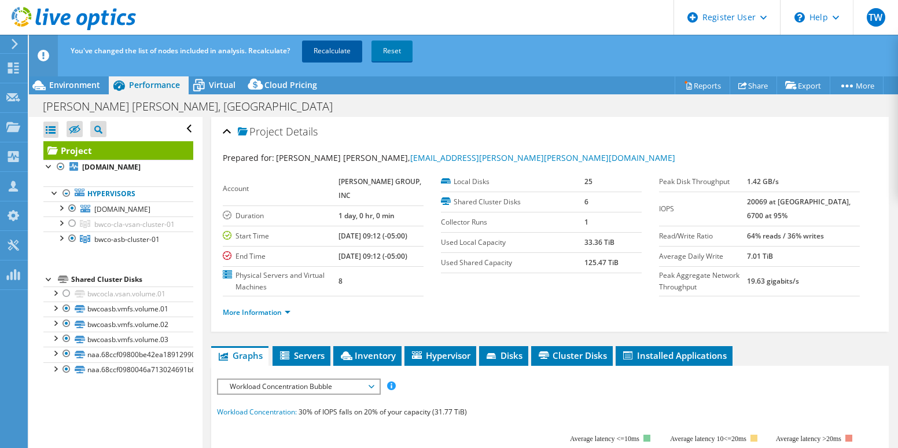
drag, startPoint x: 334, startPoint y: 52, endPoint x: 343, endPoint y: 50, distance: 8.8
click at [336, 51] on link "Recalculate" at bounding box center [332, 50] width 60 height 21
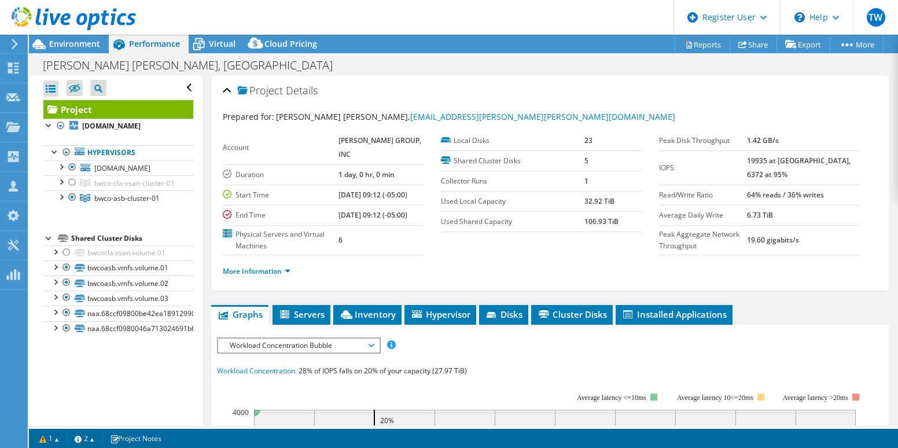
click at [555, 253] on section "Account BARRY-WEHMILLER GROUP, INC Duration 1 day, 0 hr, 0 min Start Time 03/20…" at bounding box center [441, 193] width 436 height 124
click at [853, 98] on div "Project Details" at bounding box center [550, 91] width 654 height 25
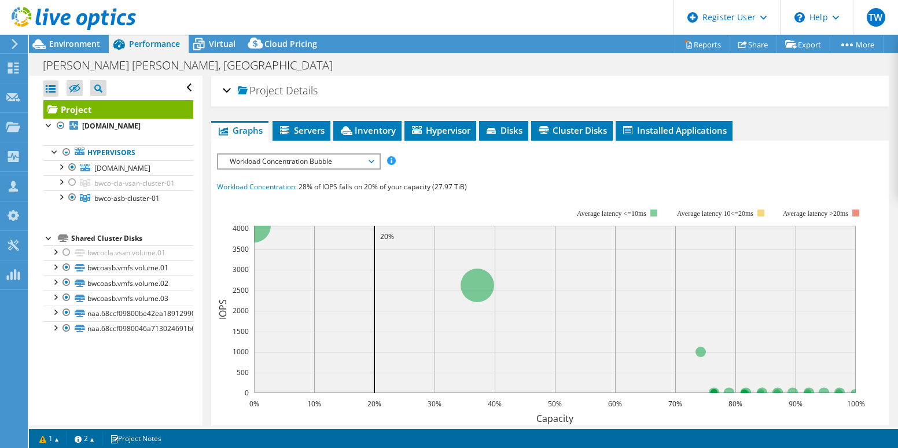
click at [776, 85] on div "Project Details" at bounding box center [550, 91] width 654 height 25
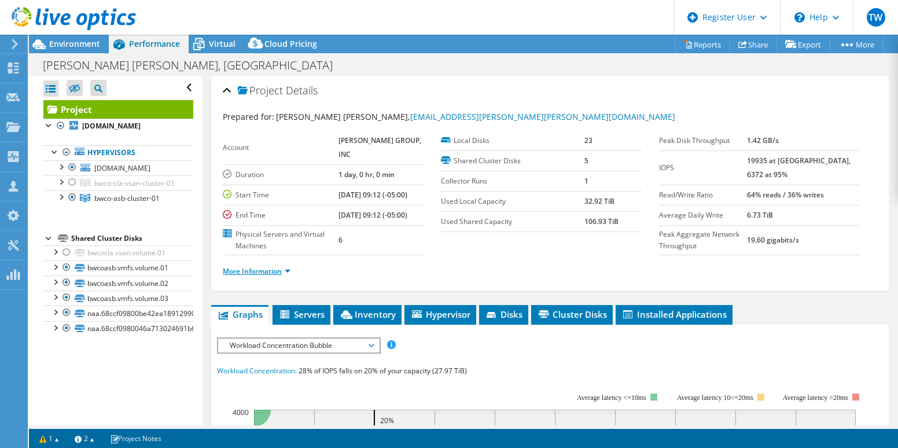
click at [258, 272] on link "More Information" at bounding box center [257, 271] width 68 height 10
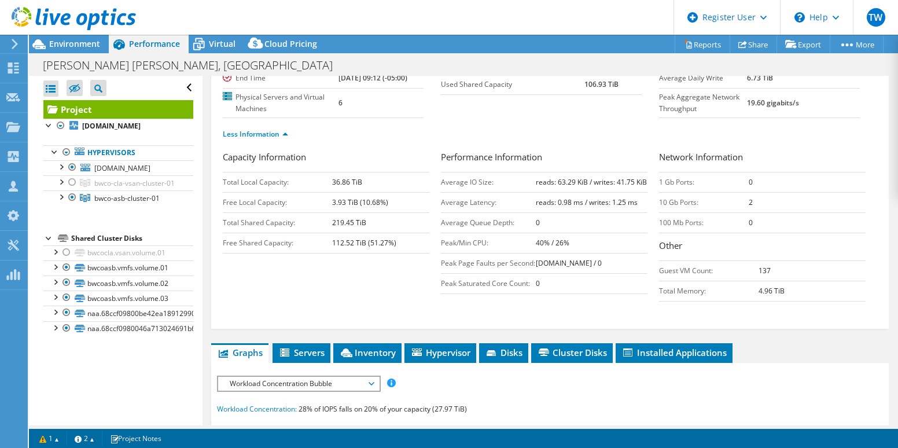
drag, startPoint x: 337, startPoint y: 281, endPoint x: 329, endPoint y: 311, distance: 31.9
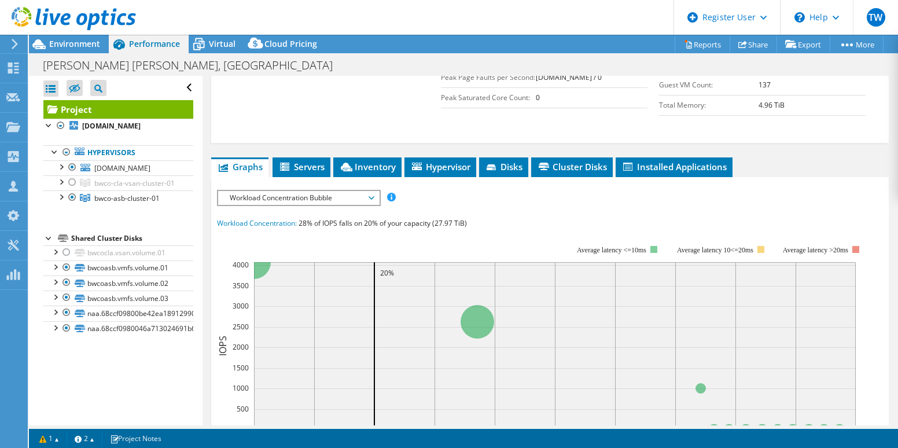
scroll to position [345, 0]
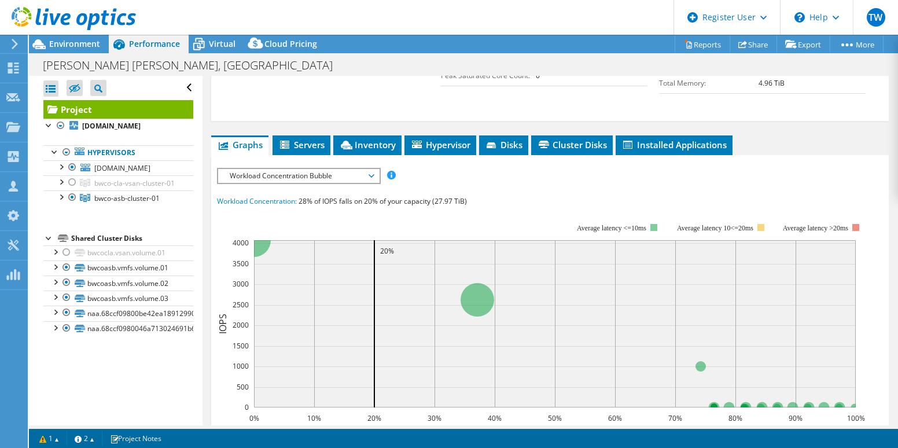
drag, startPoint x: 329, startPoint y: 302, endPoint x: 319, endPoint y: 337, distance: 35.9
click at [75, 174] on div at bounding box center [73, 167] width 12 height 14
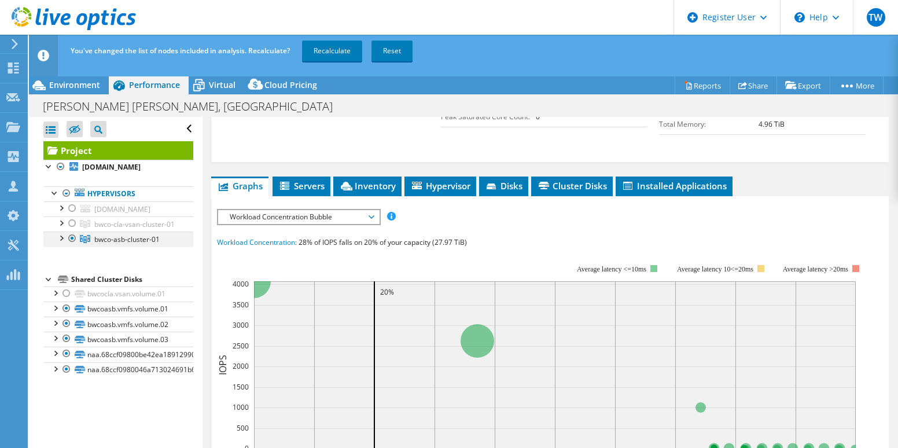
click at [73, 245] on div at bounding box center [73, 238] width 12 height 14
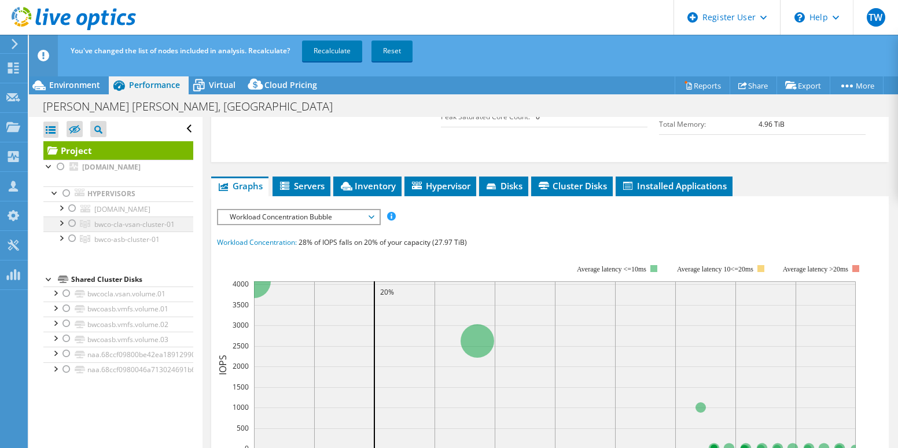
click at [72, 230] on div at bounding box center [73, 223] width 12 height 14
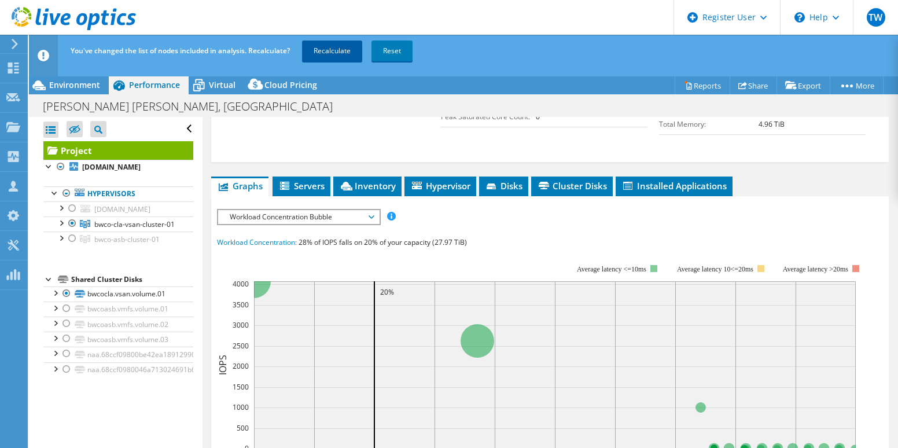
click at [338, 51] on link "Recalculate" at bounding box center [332, 50] width 60 height 21
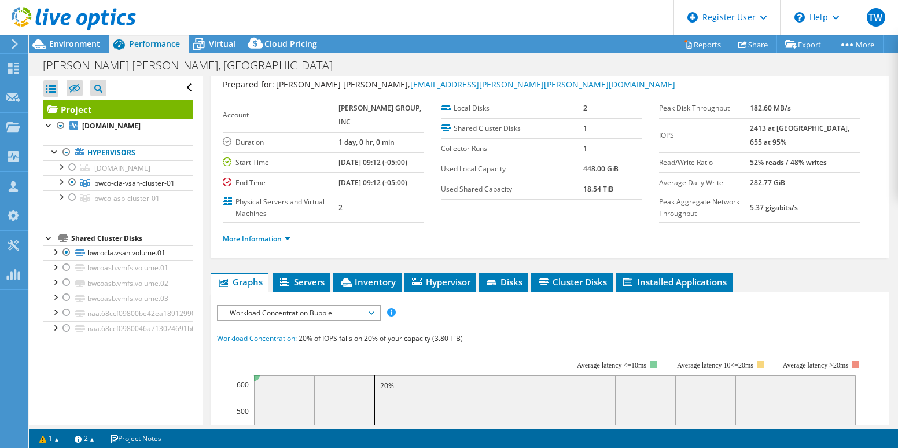
scroll to position [31, 0]
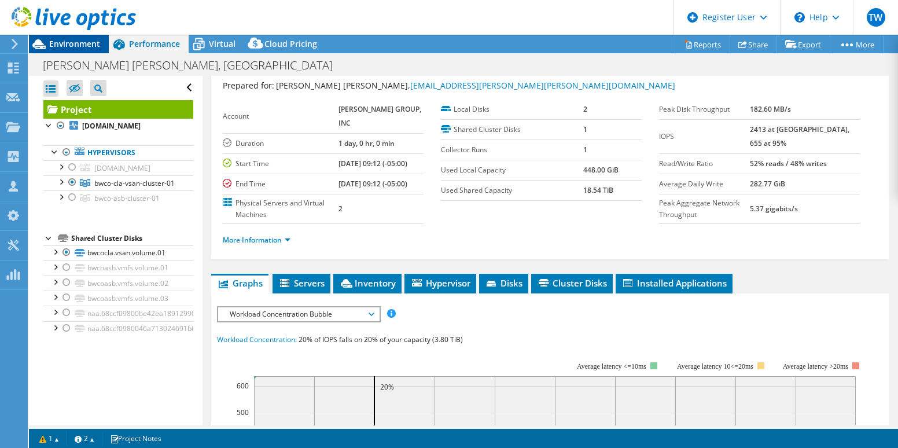
click at [69, 43] on span "Environment" at bounding box center [74, 43] width 51 height 11
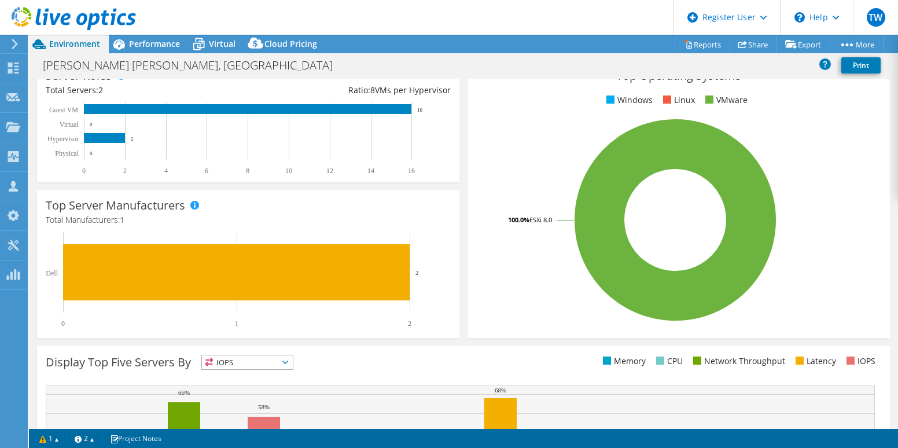
scroll to position [0, 0]
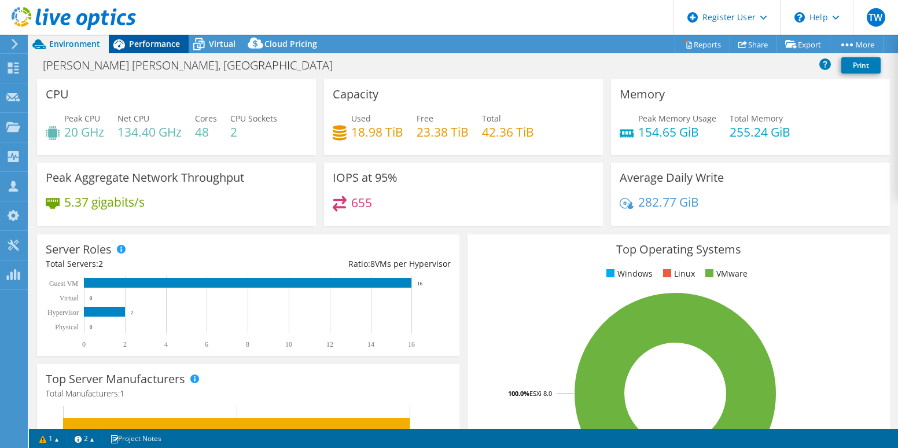
click at [151, 39] on span "Performance" at bounding box center [154, 43] width 51 height 11
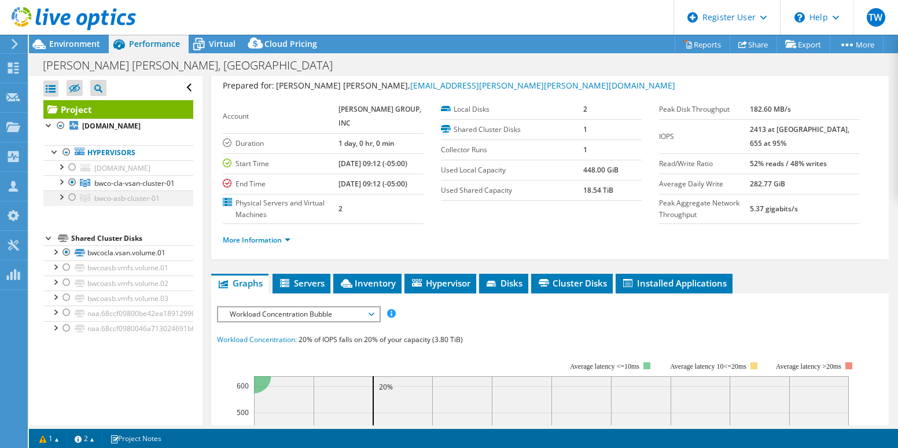
click at [72, 204] on div at bounding box center [73, 197] width 12 height 14
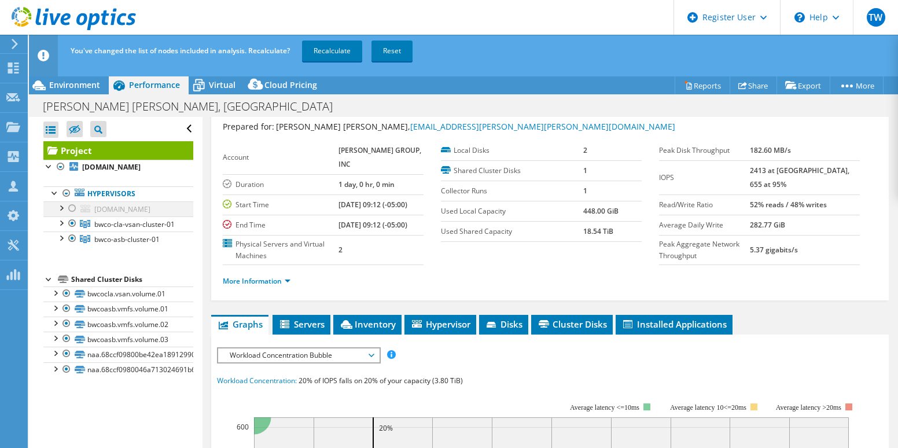
click at [73, 215] on div at bounding box center [73, 208] width 12 height 14
click at [72, 230] on div at bounding box center [73, 223] width 12 height 14
click at [338, 45] on link "Recalculate" at bounding box center [332, 50] width 60 height 21
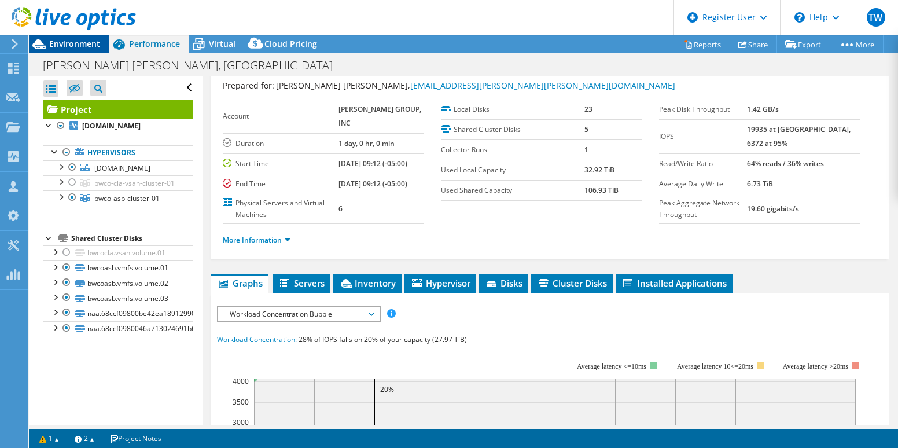
click at [82, 41] on span "Environment" at bounding box center [74, 43] width 51 height 11
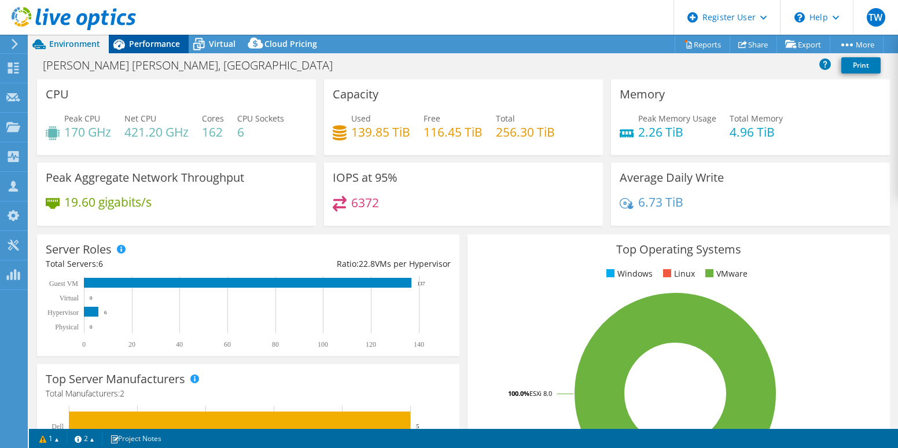
click at [137, 43] on span "Performance" at bounding box center [154, 43] width 51 height 11
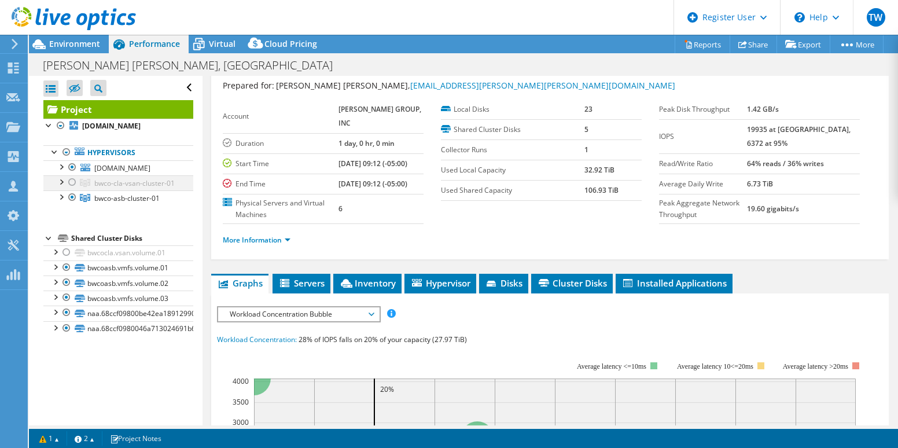
click at [72, 189] on div at bounding box center [73, 182] width 12 height 14
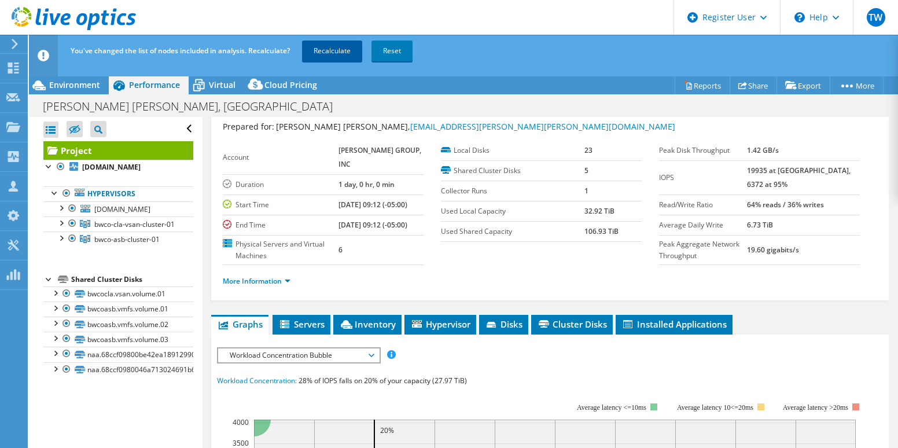
click at [324, 51] on link "Recalculate" at bounding box center [332, 50] width 60 height 21
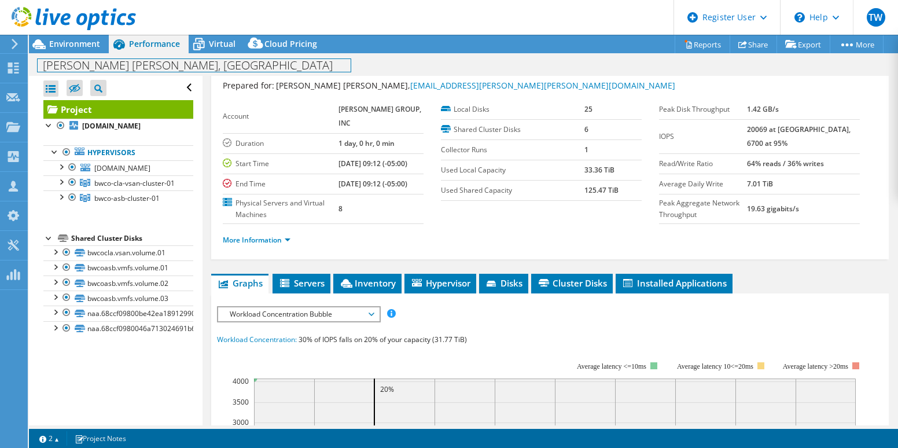
click at [84, 56] on div "Barry Wehmiller Ashburn, VA Print" at bounding box center [463, 64] width 869 height 21
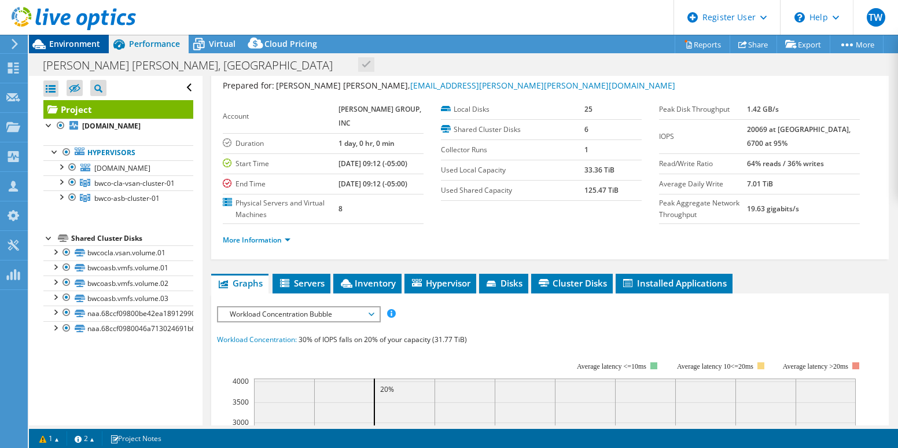
click at [87, 49] on div "Environment" at bounding box center [69, 44] width 80 height 19
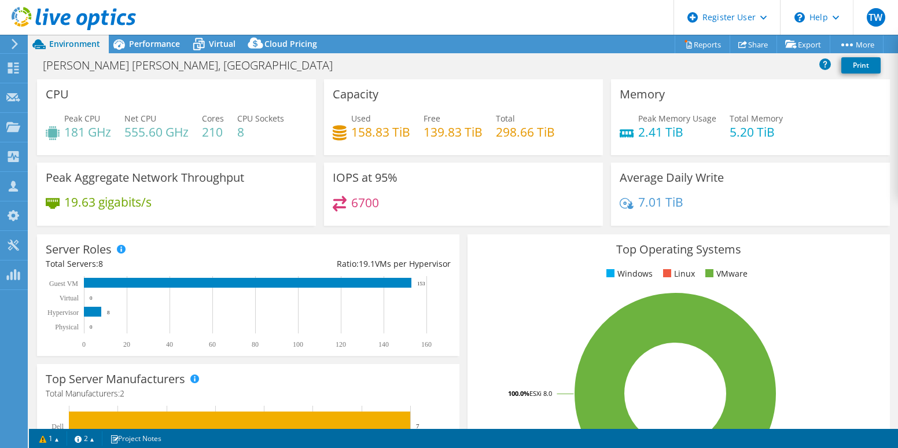
click at [137, 34] on header "TW Dell User Tyler White Tyler.T.White@dell.com Dell My Profile Log Out \n Help…" at bounding box center [449, 17] width 898 height 35
click at [143, 41] on span "Performance" at bounding box center [154, 43] width 51 height 11
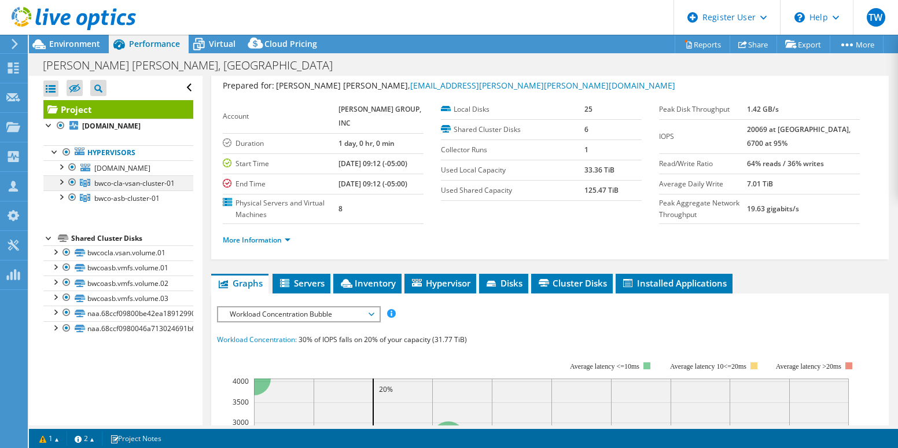
click at [73, 189] on div at bounding box center [73, 182] width 12 height 14
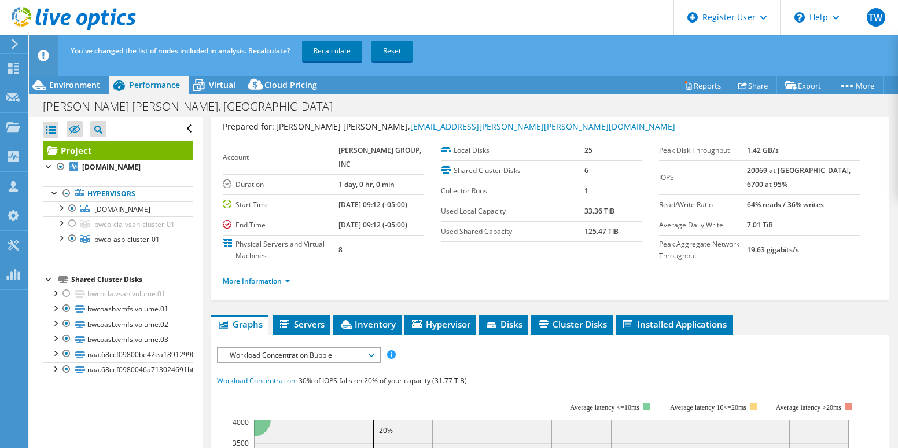
click at [336, 38] on div "You've changed the list of nodes included in analysis. Recalculate? Recalculate…" at bounding box center [485, 51] width 834 height 32
click at [333, 48] on link "Recalculate" at bounding box center [332, 50] width 60 height 21
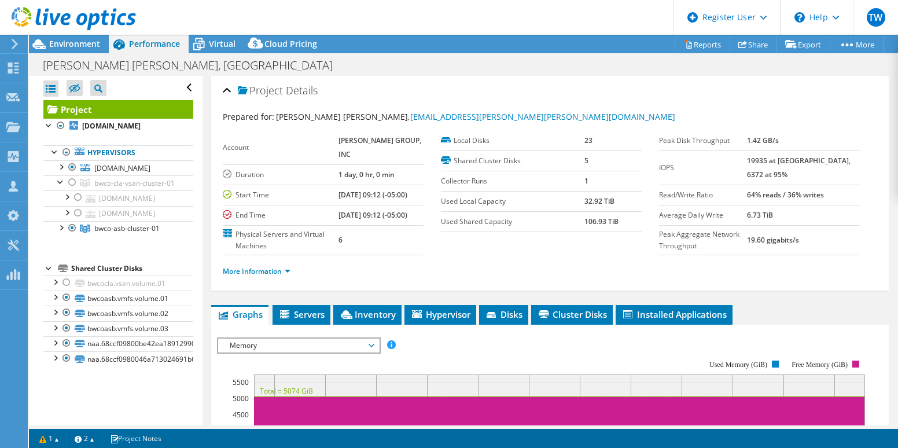
select select "USD"
click at [71, 189] on div at bounding box center [73, 182] width 12 height 14
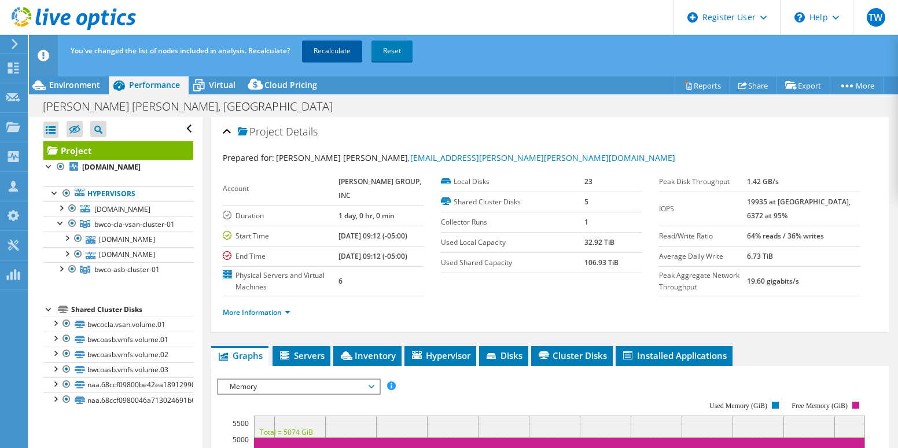
click at [330, 51] on link "Recalculate" at bounding box center [332, 50] width 60 height 21
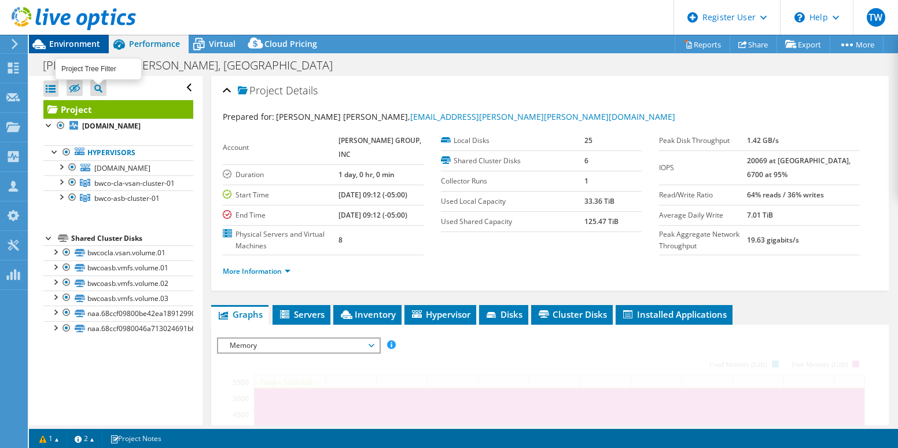
click at [98, 84] on icon at bounding box center [98, 88] width 8 height 8
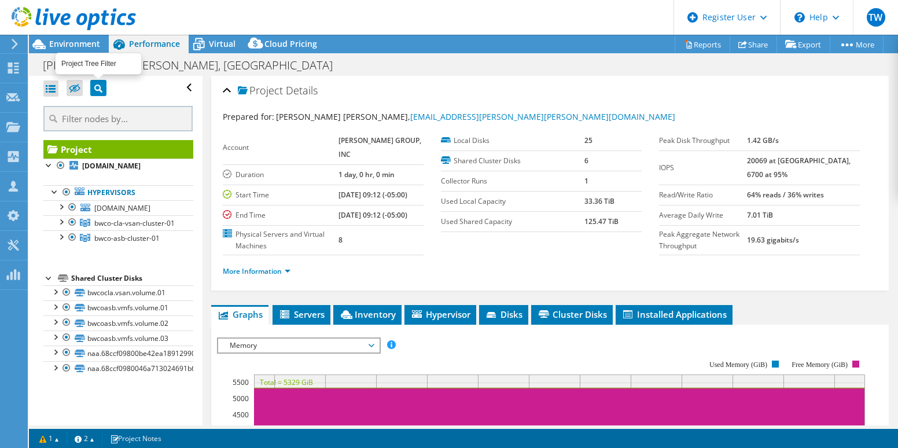
click at [98, 89] on icon at bounding box center [98, 88] width 8 height 8
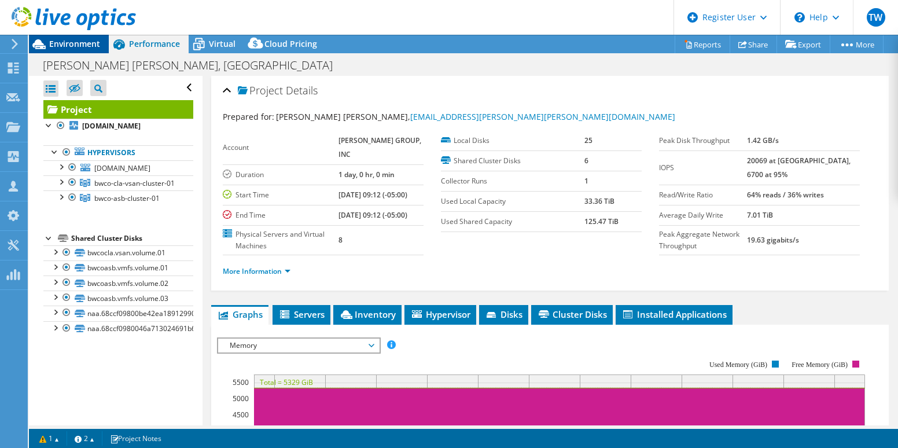
click at [82, 49] on div "Environment" at bounding box center [69, 44] width 80 height 19
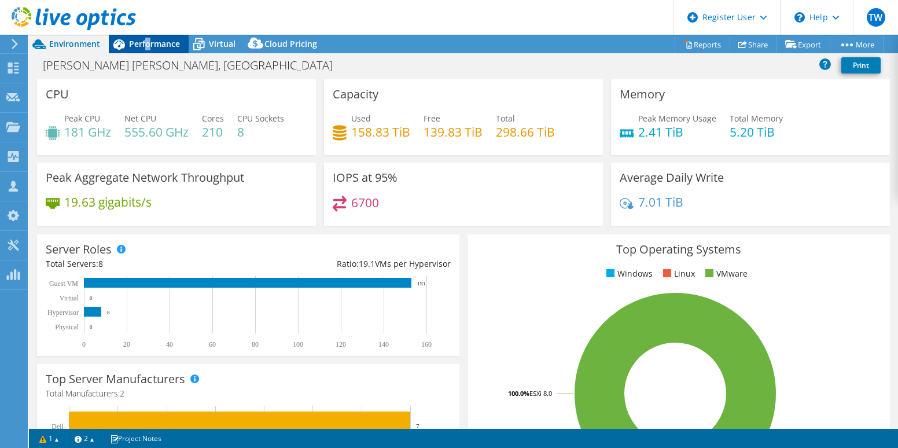
click at [148, 50] on div "Performance" at bounding box center [149, 44] width 80 height 19
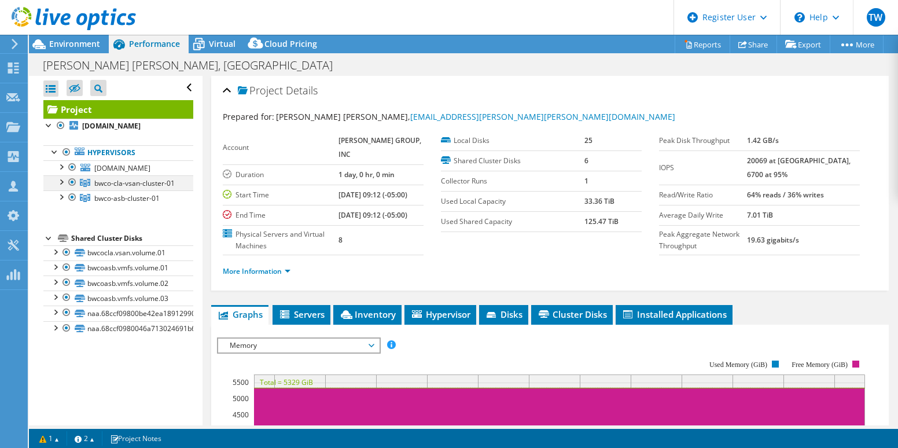
click at [72, 189] on div at bounding box center [73, 182] width 12 height 14
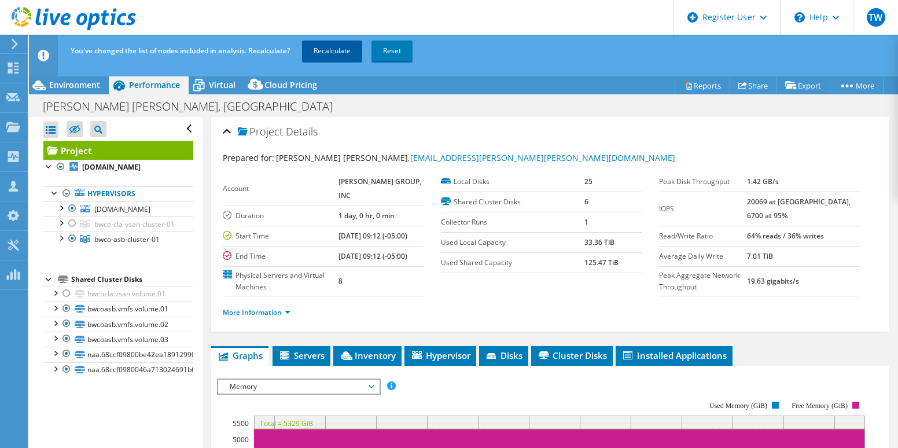
click at [347, 40] on div "You've changed the list of nodes included in analysis. Recalculate? Recalculate…" at bounding box center [485, 51] width 834 height 32
drag, startPoint x: 347, startPoint y: 40, endPoint x: 335, endPoint y: 51, distance: 16.4
click at [338, 51] on link "Recalculate" at bounding box center [332, 50] width 60 height 21
click at [64, 243] on div at bounding box center [61, 237] width 12 height 12
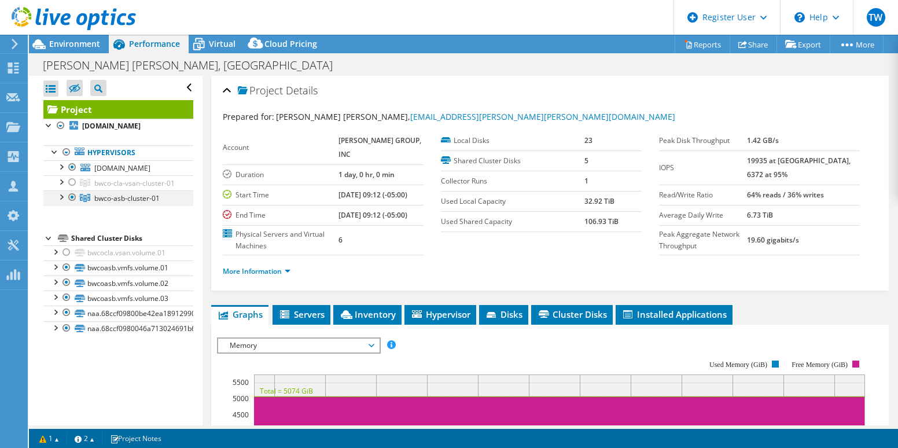
click at [61, 202] on div at bounding box center [61, 196] width 12 height 12
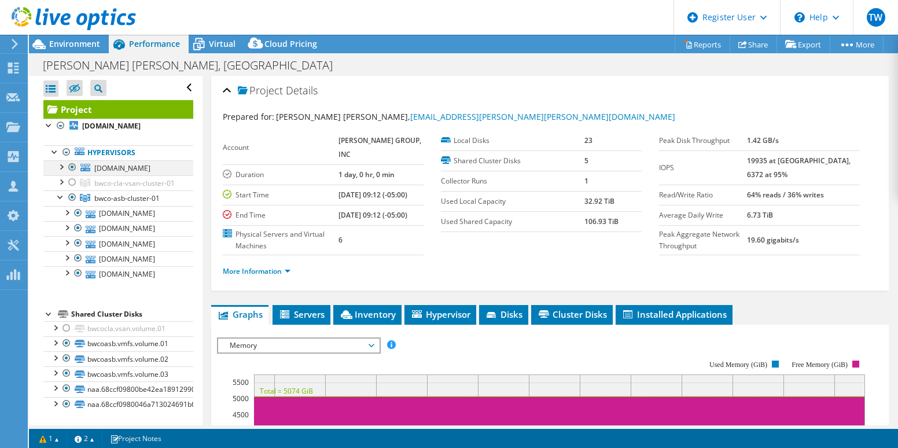
click at [61, 172] on div at bounding box center [61, 166] width 12 height 12
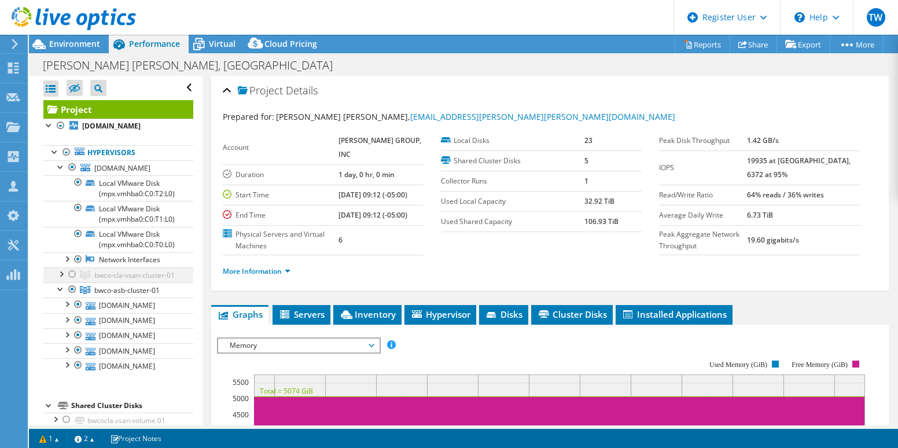
click at [61, 279] on div at bounding box center [61, 273] width 12 height 12
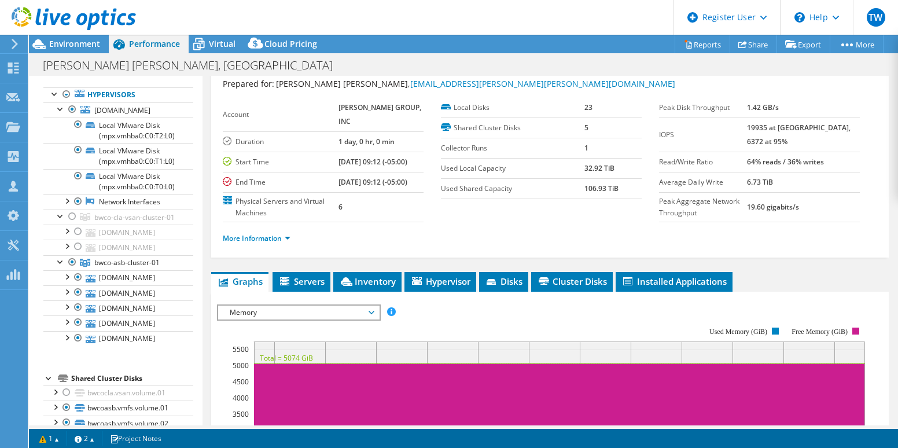
scroll to position [58, 0]
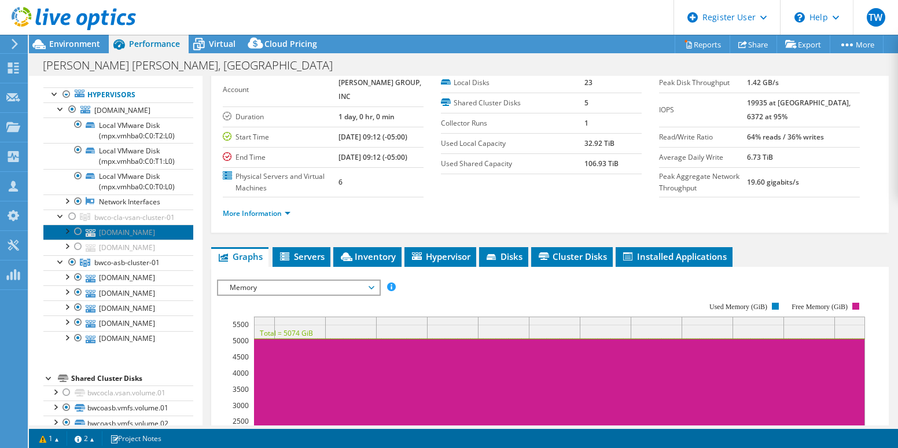
click at [128, 239] on link "[DOMAIN_NAME]" at bounding box center [118, 231] width 150 height 15
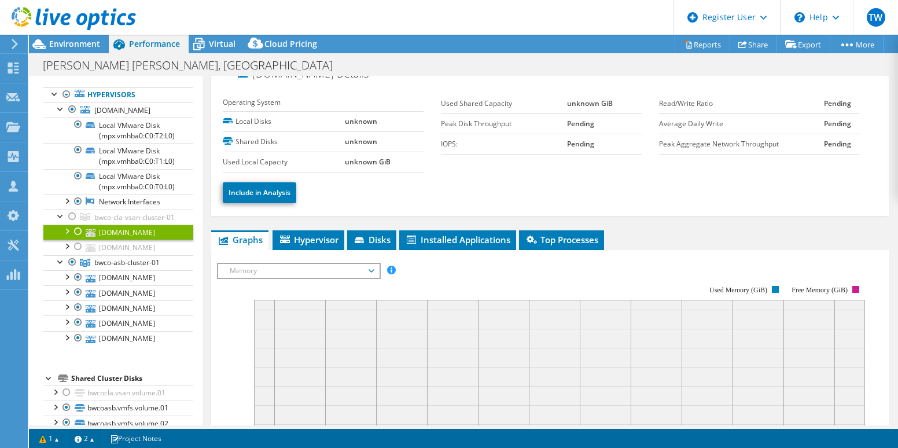
scroll to position [0, 0]
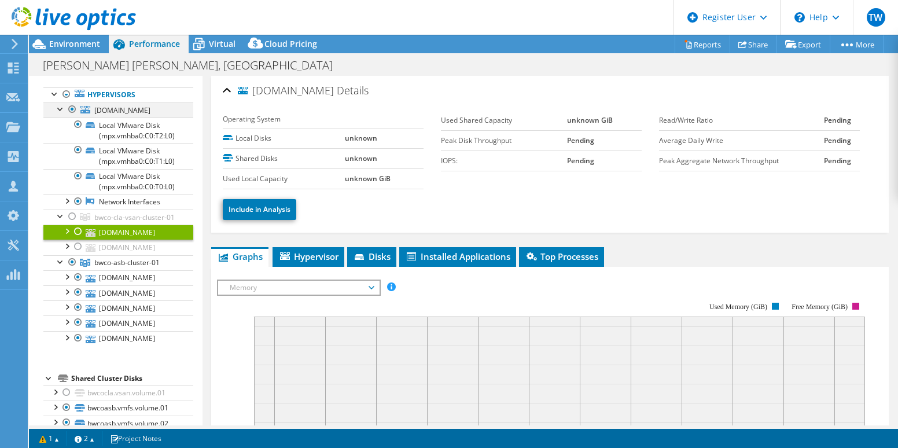
click at [73, 116] on div at bounding box center [73, 109] width 12 height 14
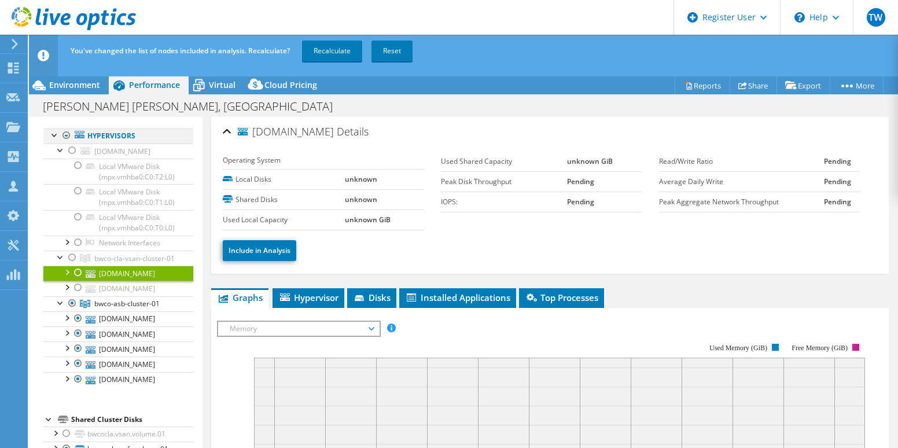
click at [65, 142] on div at bounding box center [67, 135] width 12 height 14
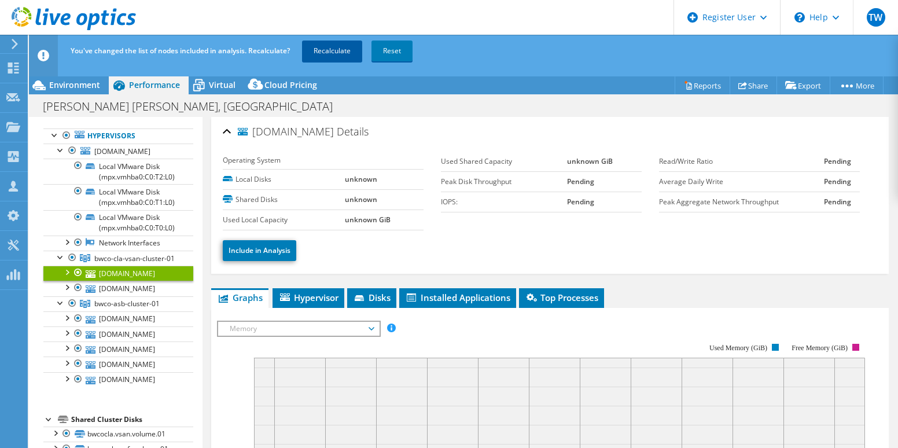
click at [327, 52] on link "Recalculate" at bounding box center [332, 50] width 60 height 21
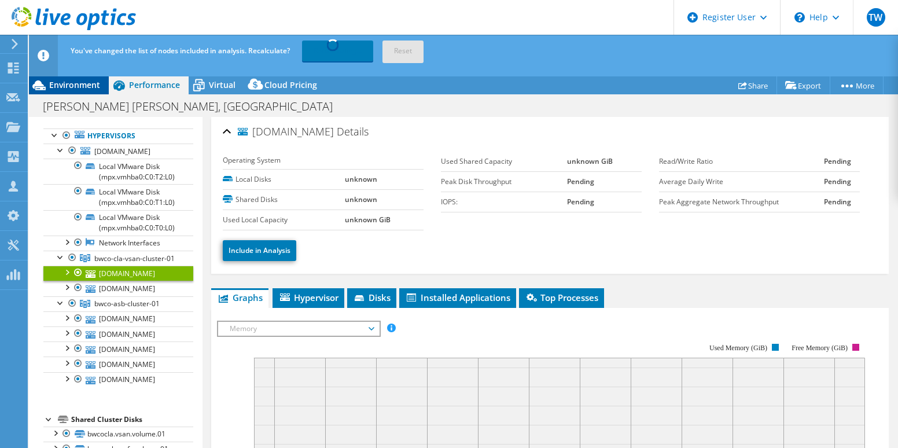
click at [60, 87] on span "Environment" at bounding box center [74, 84] width 51 height 11
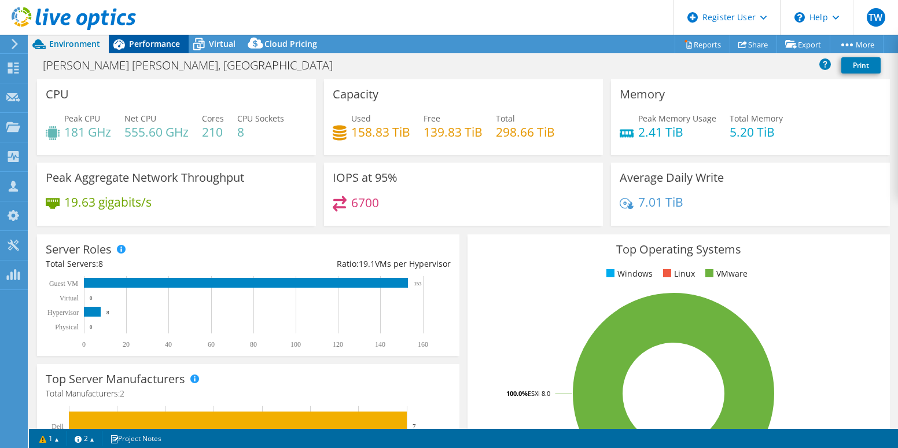
click at [147, 39] on span "Performance" at bounding box center [154, 43] width 51 height 11
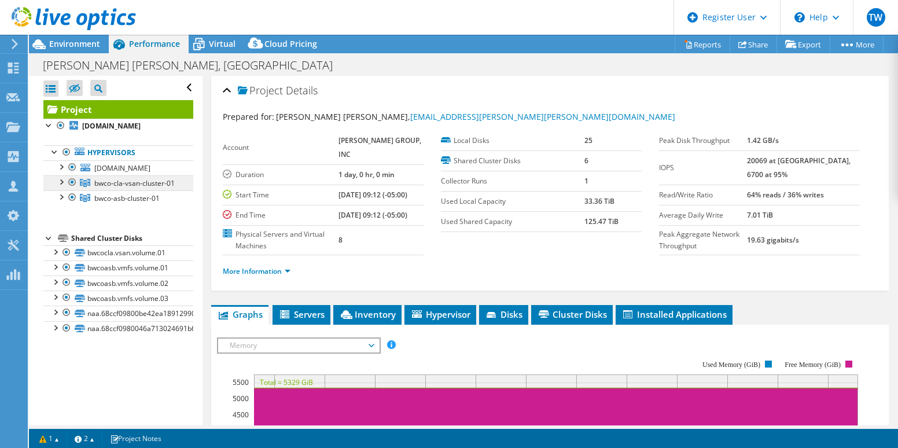
click at [132, 190] on link "bwco-cla-vsan-cluster-01" at bounding box center [118, 182] width 150 height 15
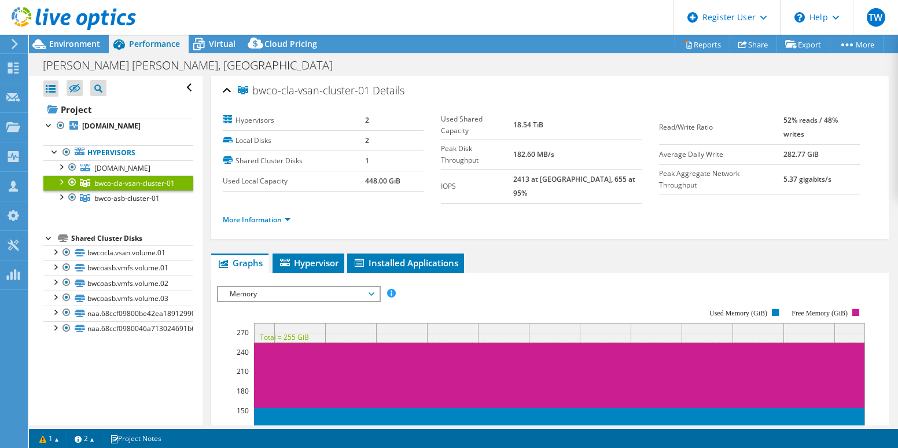
click at [184, 250] on div "Project [DOMAIN_NAME] Hypervisors [DOMAIN_NAME]" at bounding box center [118, 218] width 150 height 236
click at [285, 287] on span "Memory" at bounding box center [298, 294] width 149 height 14
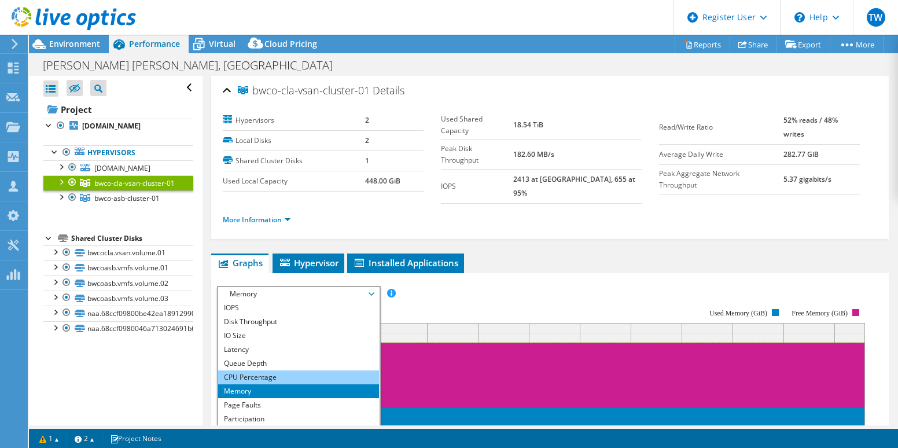
click at [246, 370] on li "CPU Percentage" at bounding box center [298, 377] width 160 height 14
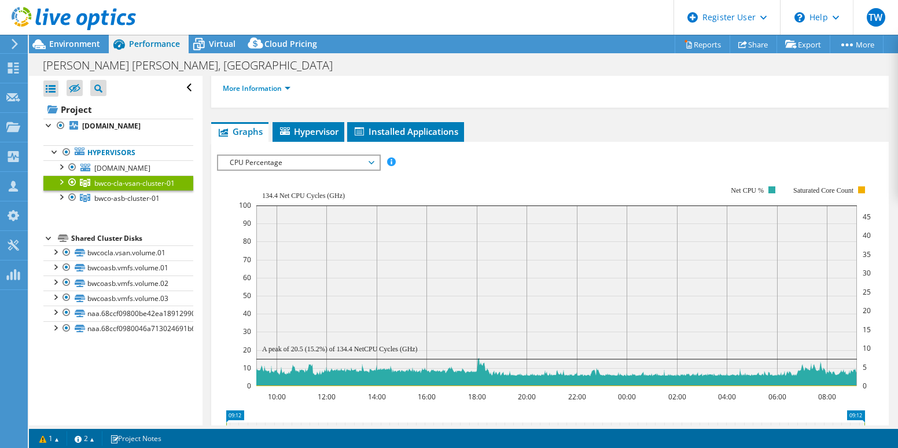
scroll to position [116, 0]
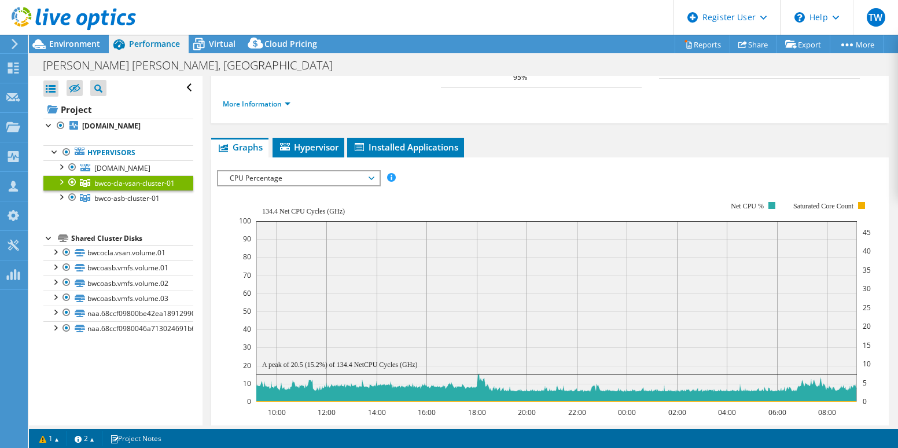
click at [284, 174] on span "CPU Percentage" at bounding box center [298, 178] width 149 height 14
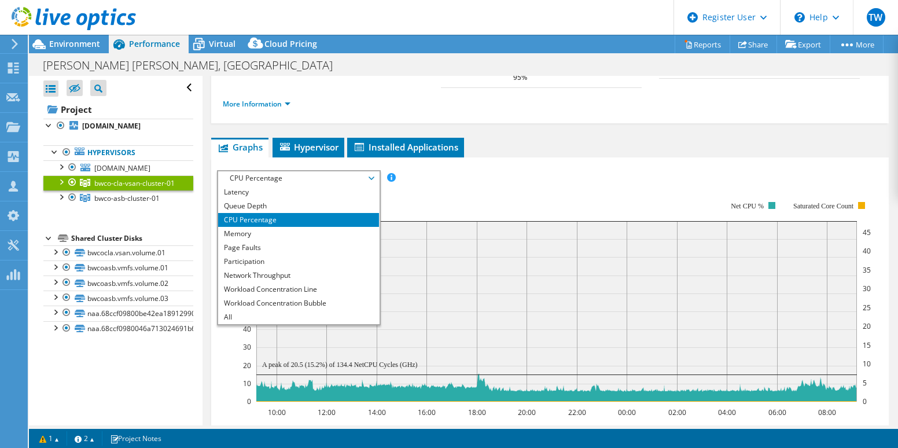
scroll to position [0, 0]
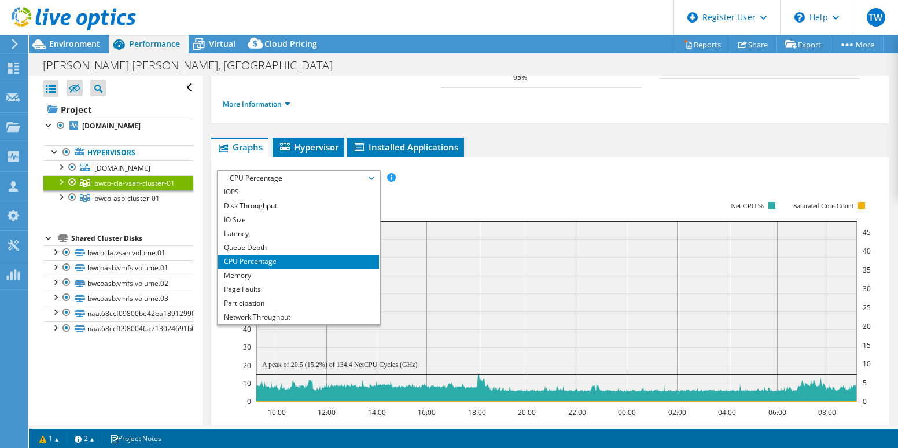
click at [74, 189] on div at bounding box center [73, 182] width 12 height 14
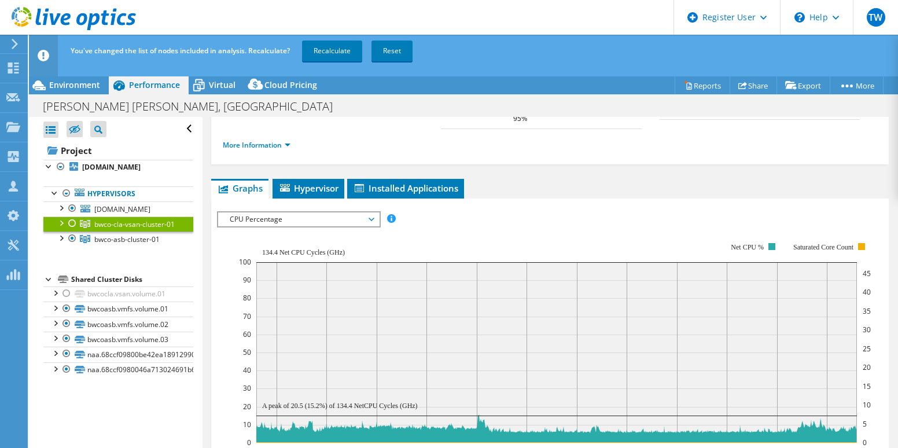
drag, startPoint x: 328, startPoint y: 35, endPoint x: 324, endPoint y: 51, distance: 16.7
click at [328, 36] on div "You've changed the list of nodes included in analysis. Recalculate? Recalculate…" at bounding box center [485, 51] width 834 height 32
click at [324, 51] on link "Recalculate" at bounding box center [332, 50] width 60 height 21
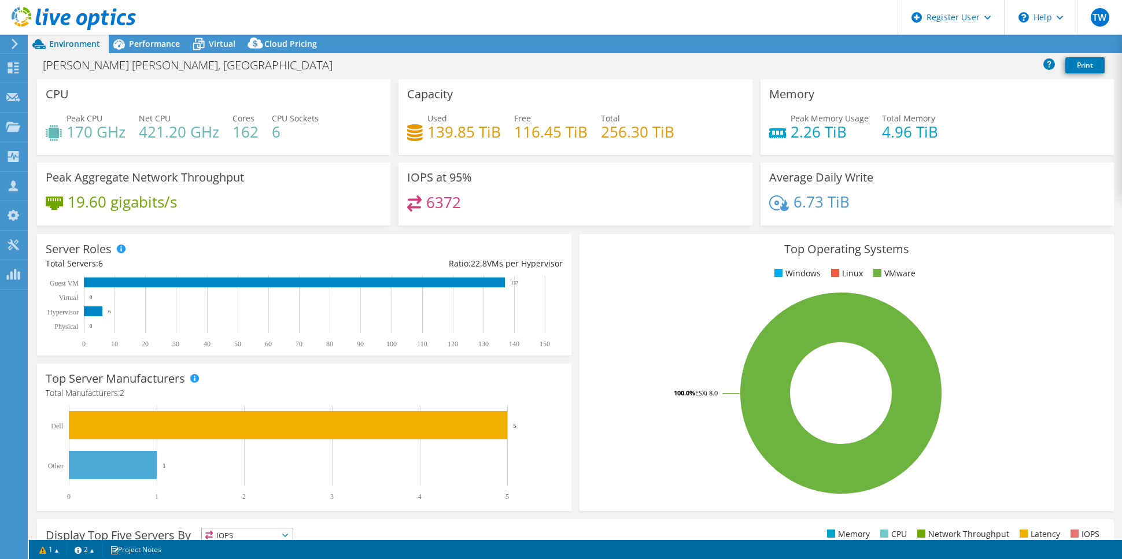
select select "USD"
